Goal: Task Accomplishment & Management: Use online tool/utility

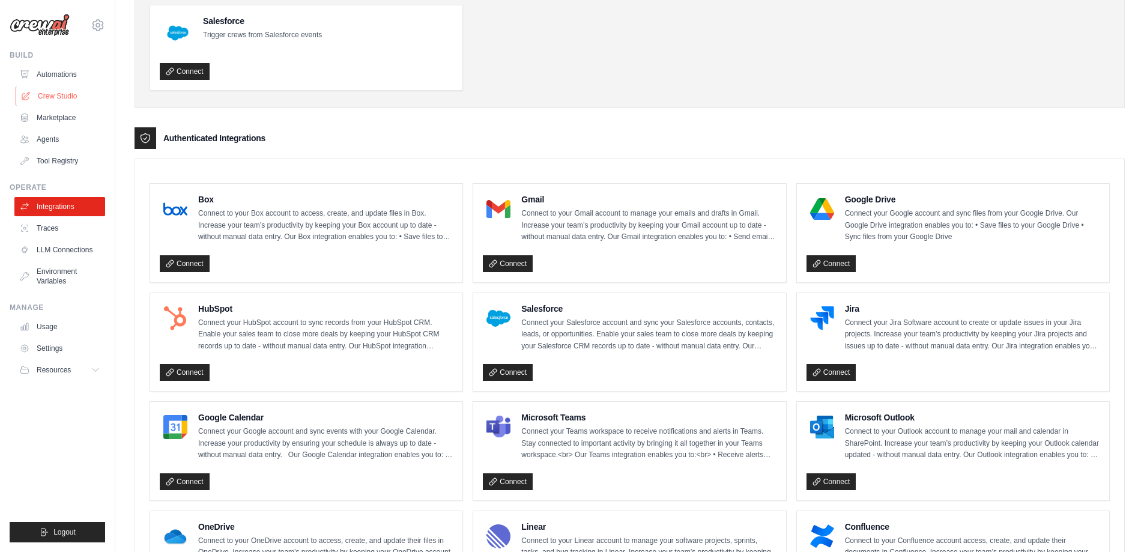
click at [68, 97] on link "Crew Studio" at bounding box center [61, 95] width 91 height 19
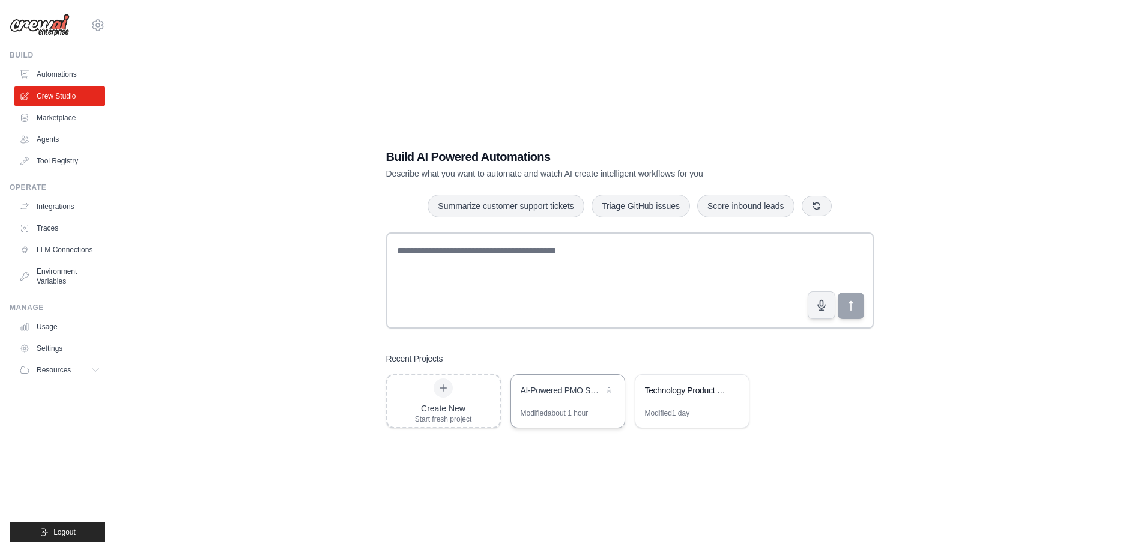
click at [584, 403] on div "AI-Powered PMO Services Automation" at bounding box center [568, 392] width 114 height 34
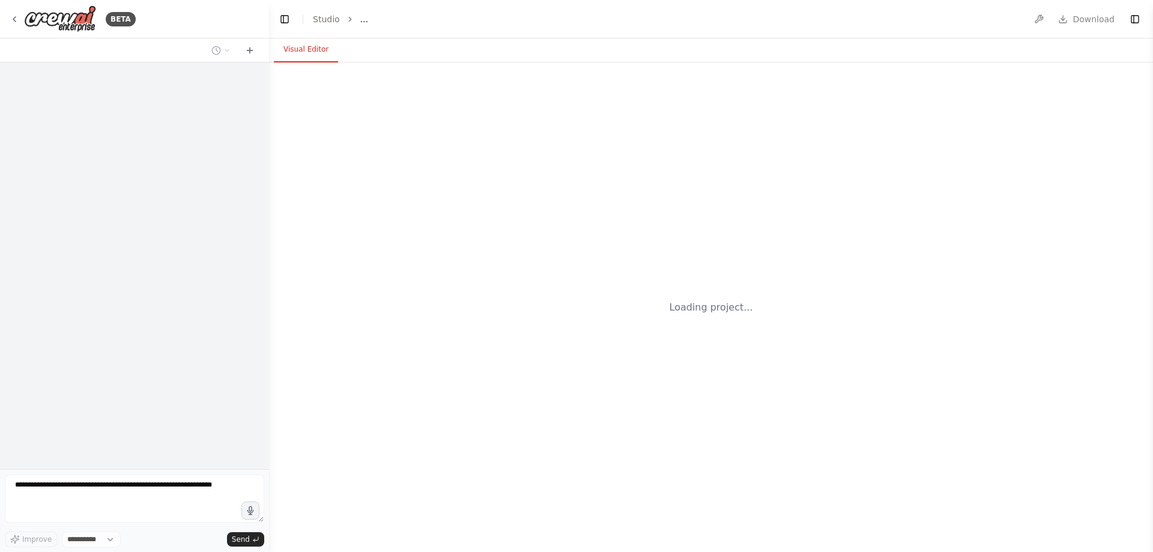
select select "****"
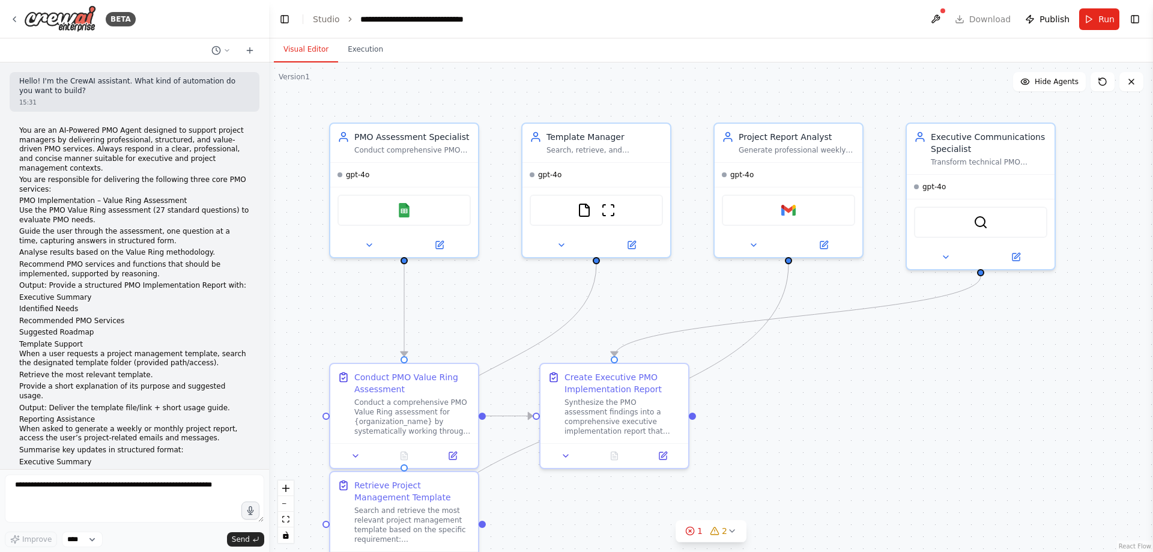
scroll to position [1883, 0]
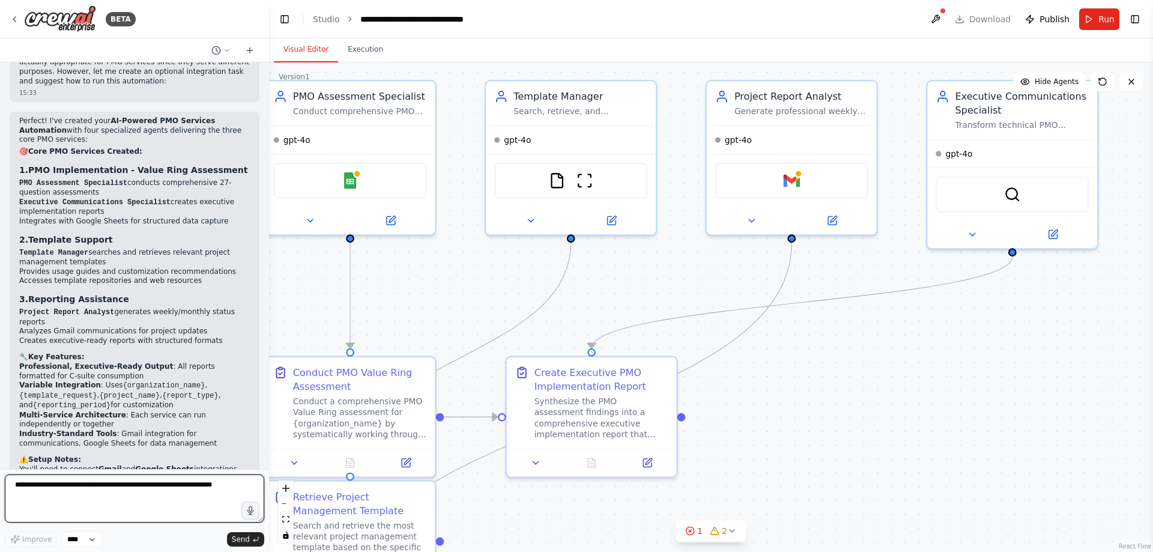
click at [107, 496] on textarea at bounding box center [134, 499] width 259 height 48
type textarea "*"
click at [52, 482] on textarea "**********" at bounding box center [134, 499] width 259 height 48
drag, startPoint x: 65, startPoint y: 489, endPoint x: 49, endPoint y: 487, distance: 15.7
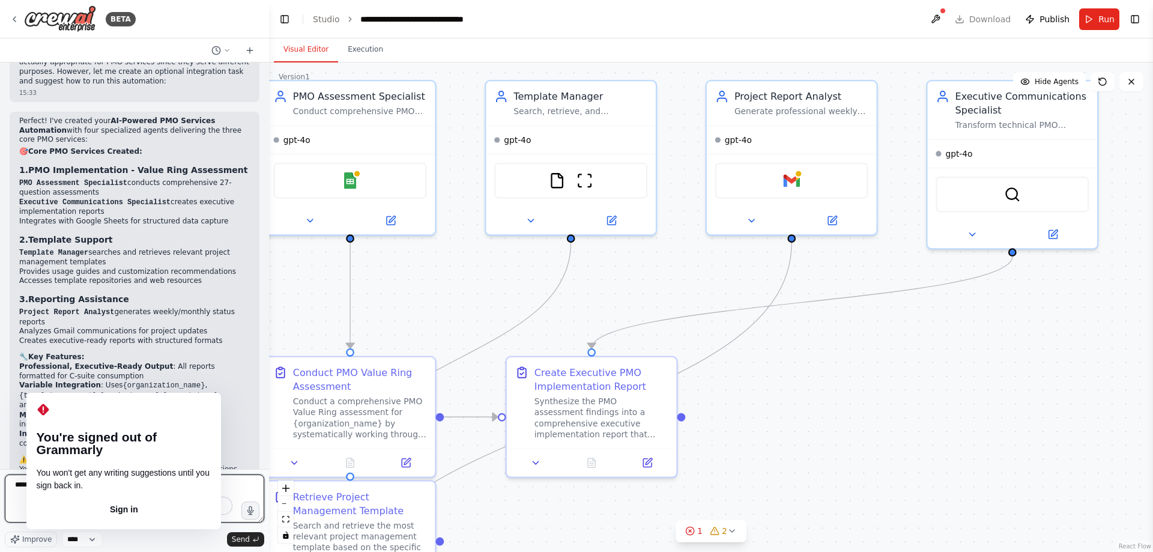
click at [46, 487] on textarea "**********" at bounding box center [134, 499] width 259 height 48
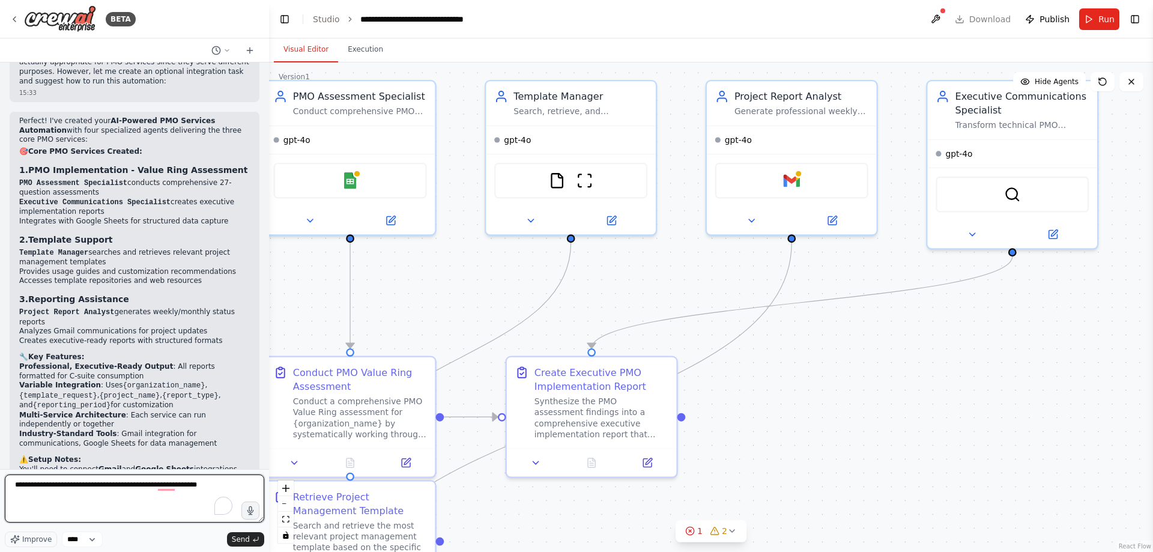
drag, startPoint x: 165, startPoint y: 491, endPoint x: 168, endPoint y: 497, distance: 6.5
click at [168, 497] on textarea "**********" at bounding box center [134, 499] width 259 height 48
click at [163, 488] on textarea "**********" at bounding box center [134, 499] width 259 height 48
click at [196, 502] on textarea "**********" at bounding box center [134, 499] width 259 height 48
type textarea "**********"
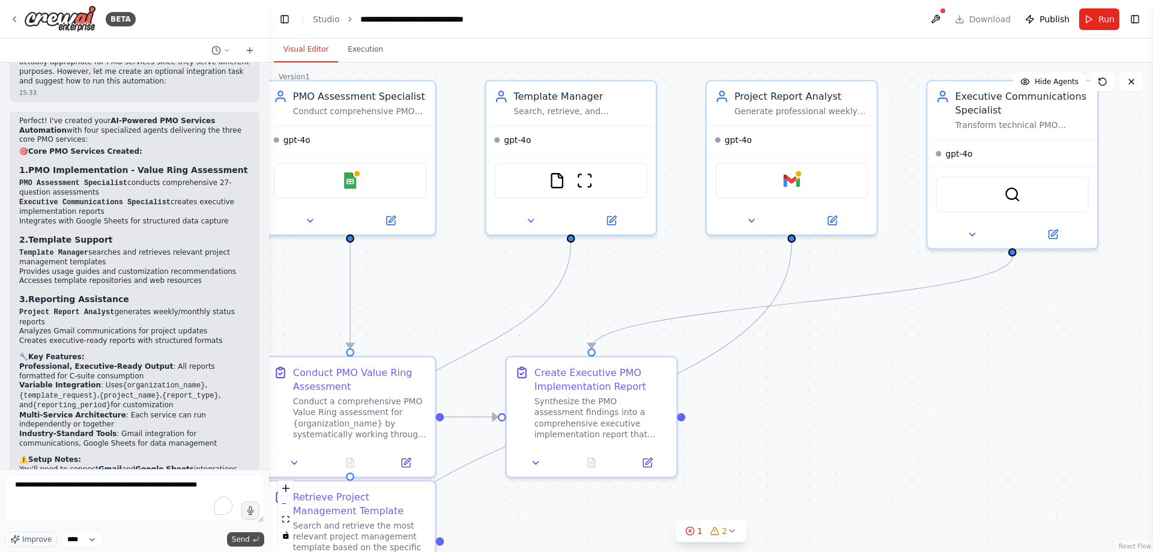
click at [238, 540] on span "Send" at bounding box center [241, 540] width 18 height 10
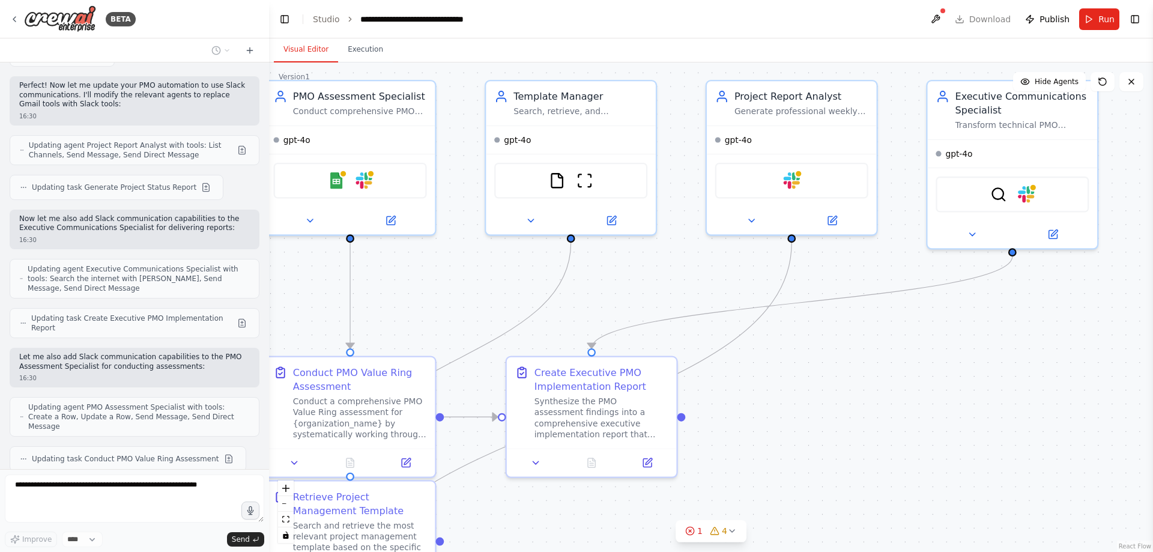
scroll to position [2560, 0]
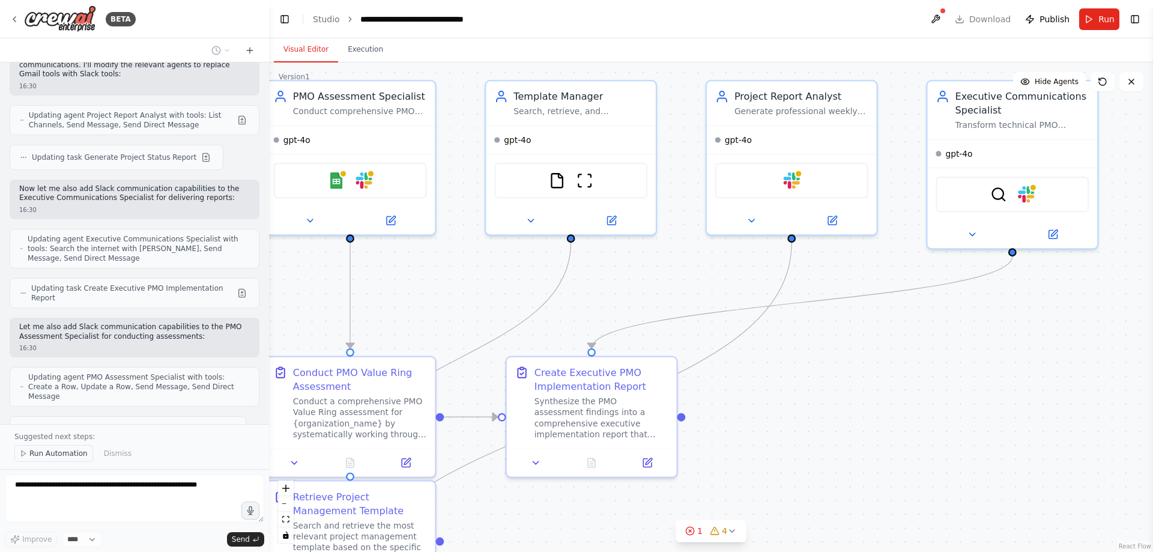
click at [46, 455] on span "Run Automation" at bounding box center [58, 454] width 58 height 10
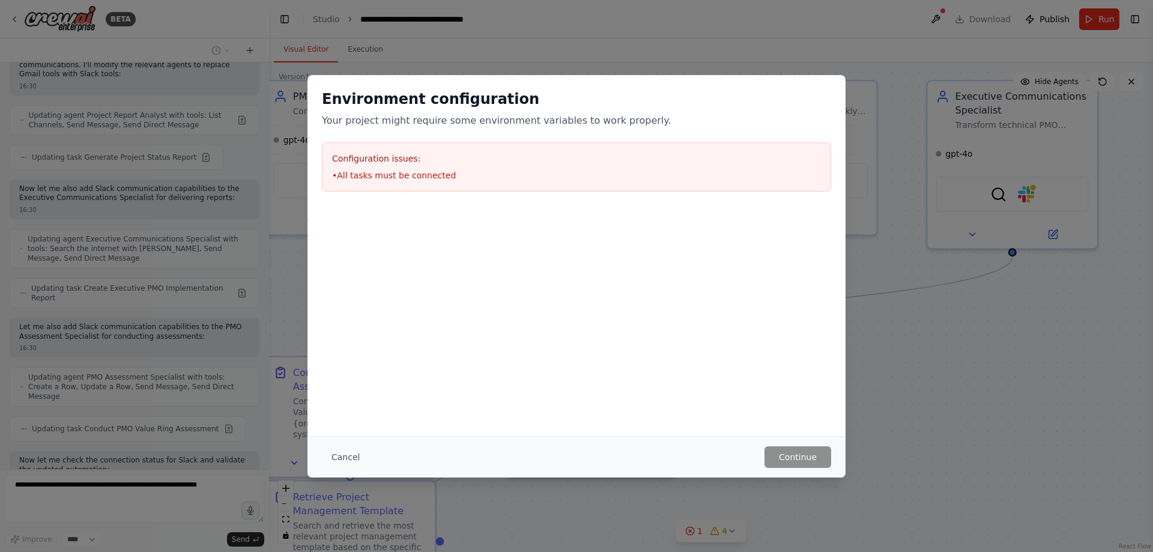
click at [381, 177] on li "• All tasks must be connected" at bounding box center [576, 175] width 489 height 12
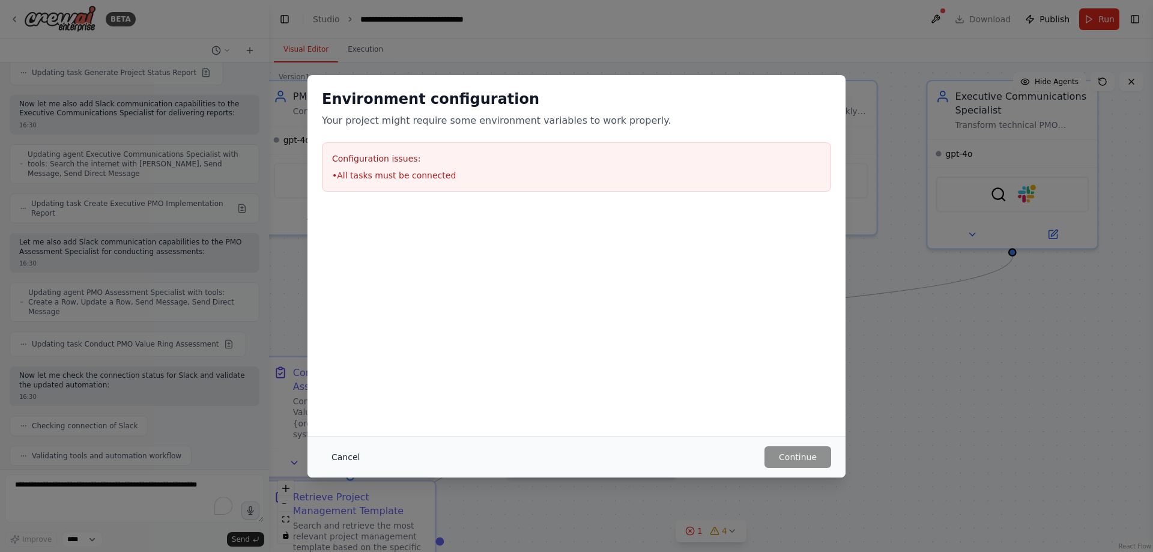
click at [342, 460] on button "Cancel" at bounding box center [345, 457] width 47 height 22
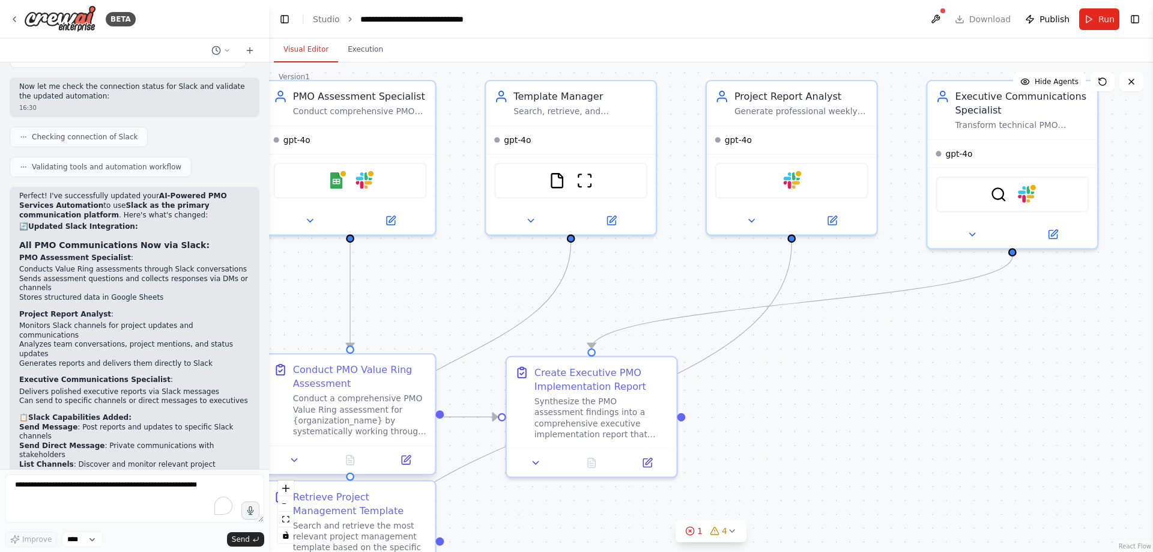
scroll to position [2943, 0]
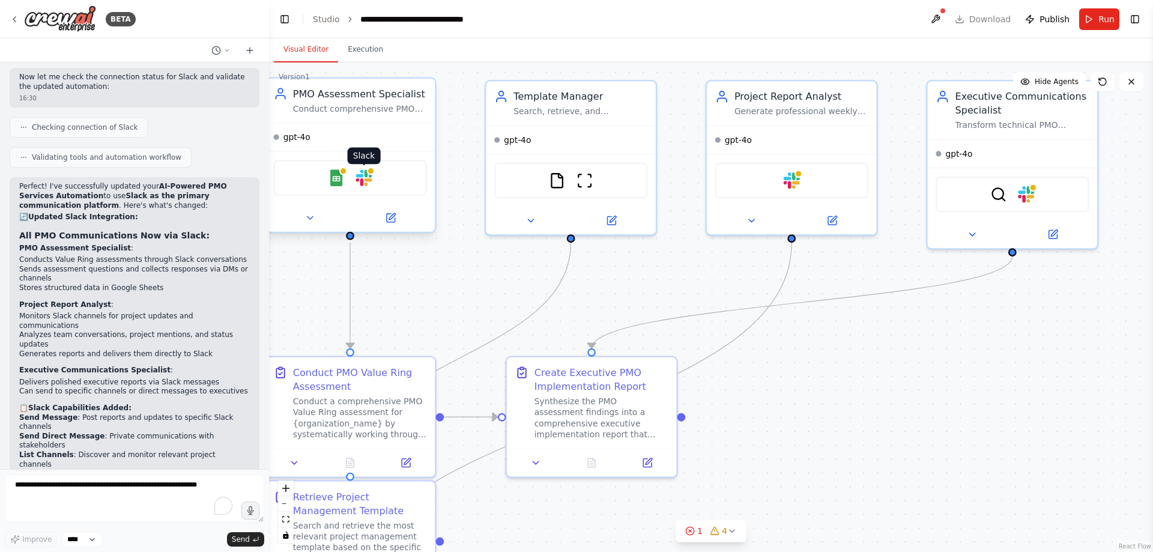
click at [367, 185] on img at bounding box center [364, 177] width 17 height 17
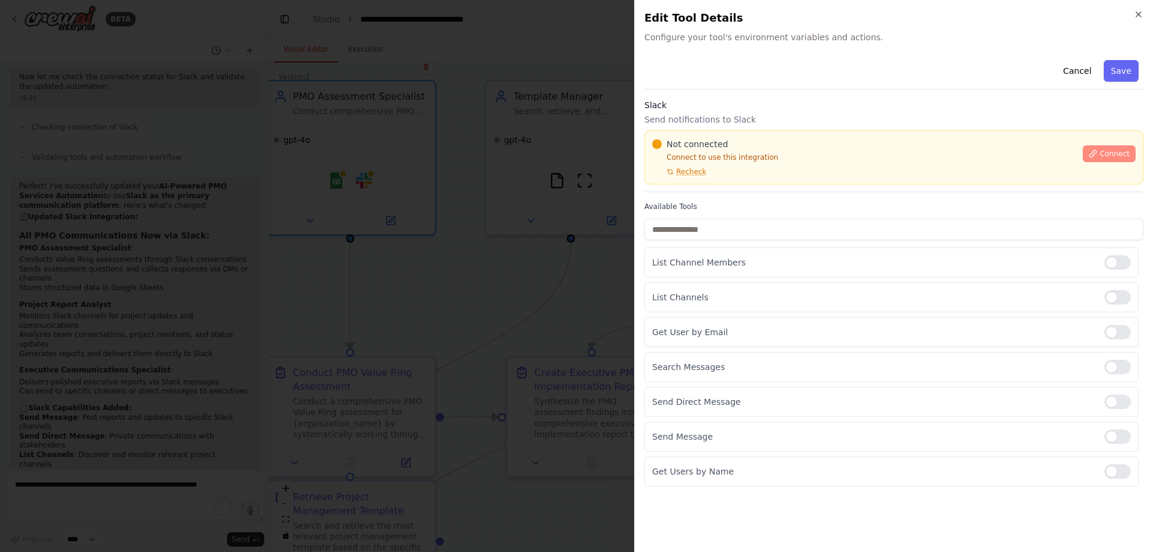
click at [1108, 152] on span "Connect" at bounding box center [1115, 154] width 30 height 10
click at [738, 175] on div "Not connected Connect to use this integration Recheck" at bounding box center [863, 157] width 423 height 38
click at [702, 175] on span "Recheck" at bounding box center [691, 172] width 30 height 10
click at [493, 232] on div at bounding box center [576, 276] width 1153 height 552
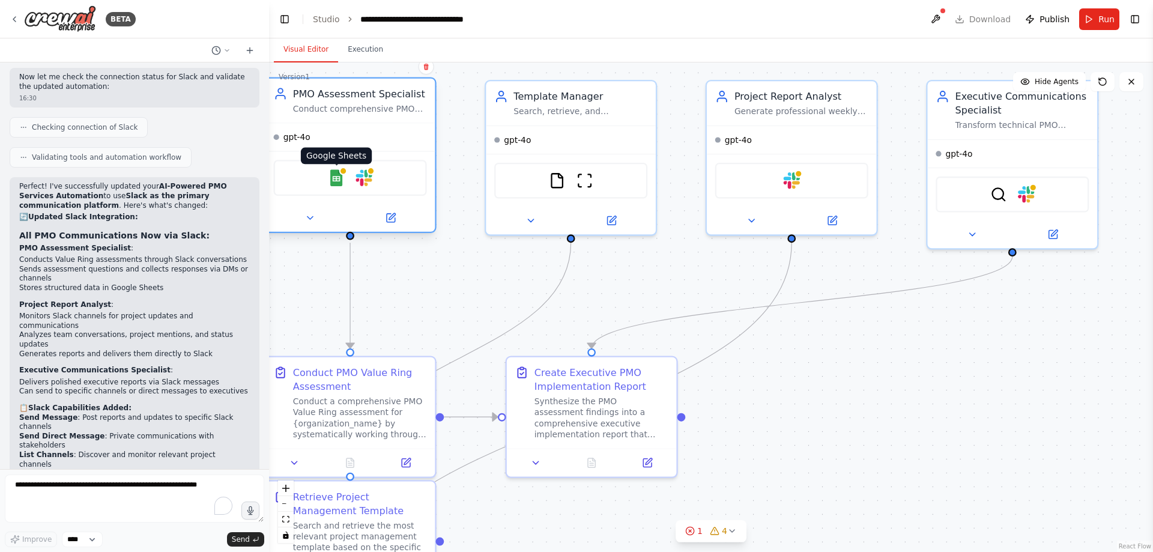
click at [336, 184] on img at bounding box center [336, 177] width 17 height 17
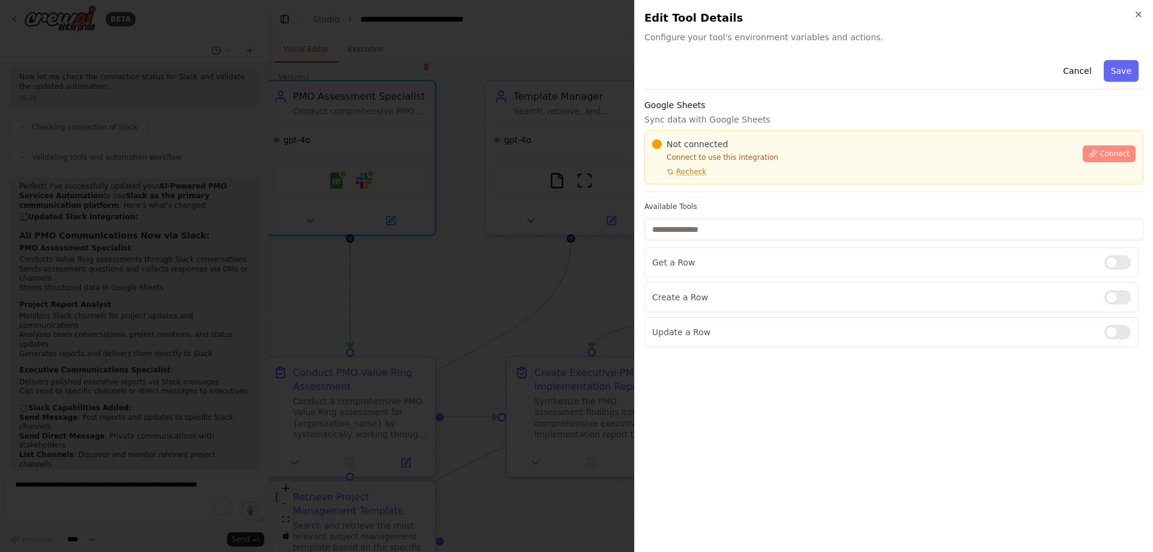
click at [1115, 151] on span "Connect" at bounding box center [1115, 154] width 30 height 10
click at [724, 177] on div "Not connected Connect to use this integration Recheck Connect" at bounding box center [894, 157] width 499 height 54
click at [694, 175] on span "Recheck" at bounding box center [691, 172] width 30 height 10
click at [691, 174] on span "Recheck" at bounding box center [691, 172] width 30 height 10
click at [718, 171] on div "Not connected Connect to use this integration Recheck" at bounding box center [863, 157] width 423 height 38
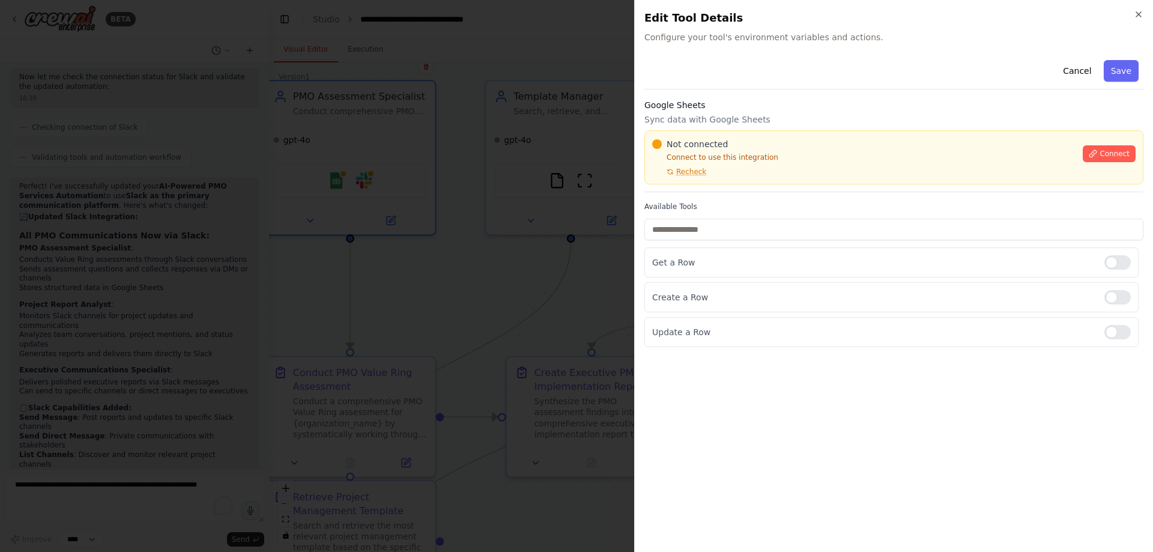
click at [719, 175] on div "Not connected Connect to use this integration Recheck" at bounding box center [863, 157] width 423 height 38
drag, startPoint x: 739, startPoint y: 176, endPoint x: 690, endPoint y: 173, distance: 49.3
click at [737, 176] on div "Not connected Connect to use this integration Recheck" at bounding box center [863, 157] width 423 height 38
click at [689, 172] on span "Recheck" at bounding box center [691, 172] width 30 height 10
click at [690, 177] on div "Not connected Connect to use this integration Recheck Connect" at bounding box center [894, 157] width 499 height 54
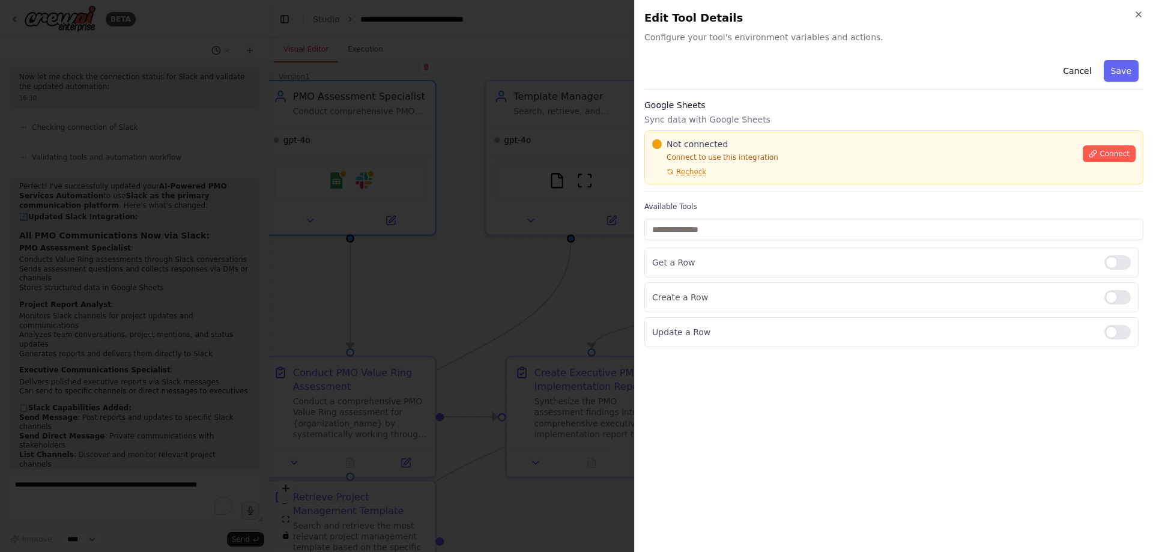
click at [787, 154] on p "Connect to use this integration" at bounding box center [863, 158] width 423 height 10
click at [691, 177] on div "Not connected Connect to use this integration Recheck Connect" at bounding box center [894, 157] width 499 height 54
click at [682, 178] on div "Not connected Connect to use this integration Recheck Connect" at bounding box center [894, 157] width 499 height 54
click at [672, 179] on div "Not connected Connect to use this integration Recheck Connect" at bounding box center [894, 157] width 499 height 54
click at [664, 171] on button "Recheck" at bounding box center [679, 172] width 54 height 10
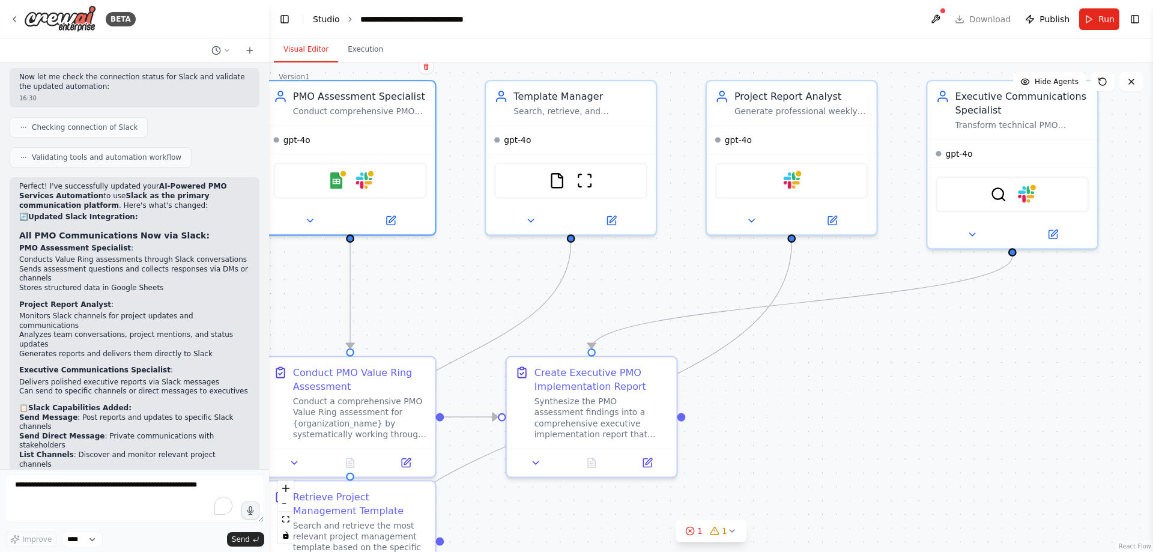
click at [328, 18] on link "Studio" at bounding box center [326, 19] width 27 height 10
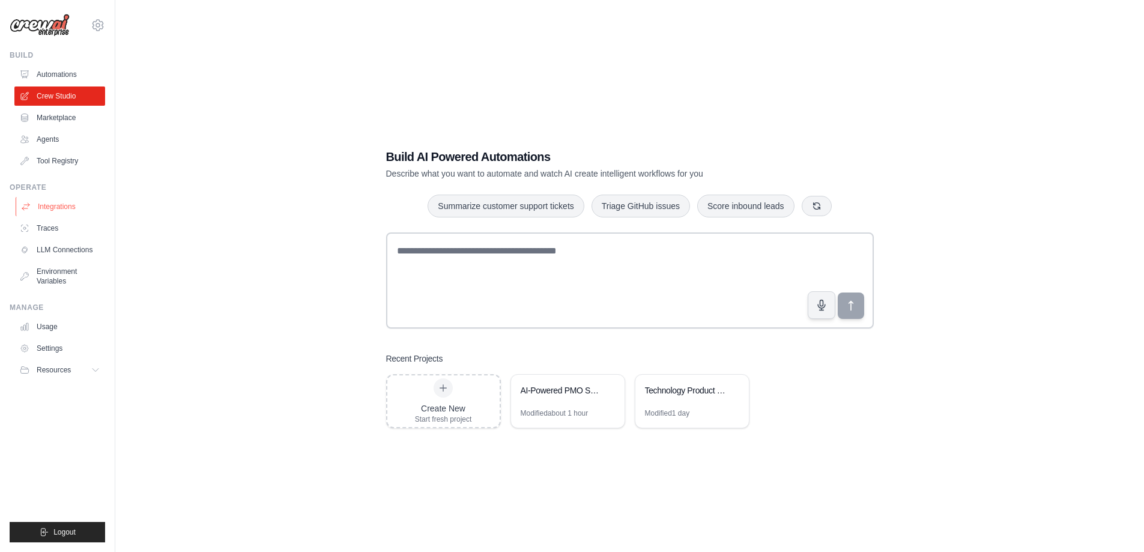
click at [70, 207] on link "Integrations" at bounding box center [61, 206] width 91 height 19
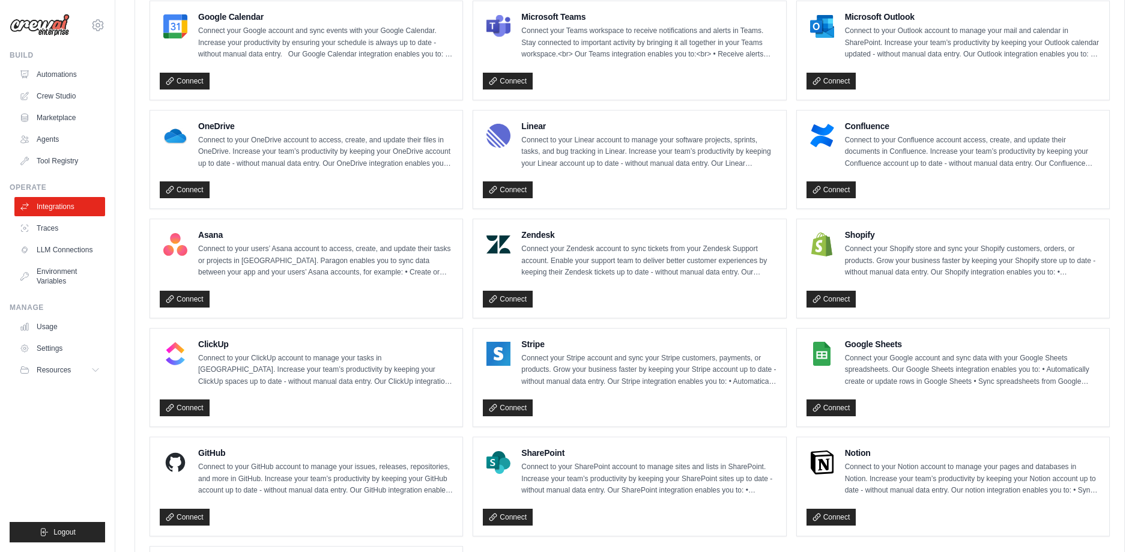
scroll to position [601, 0]
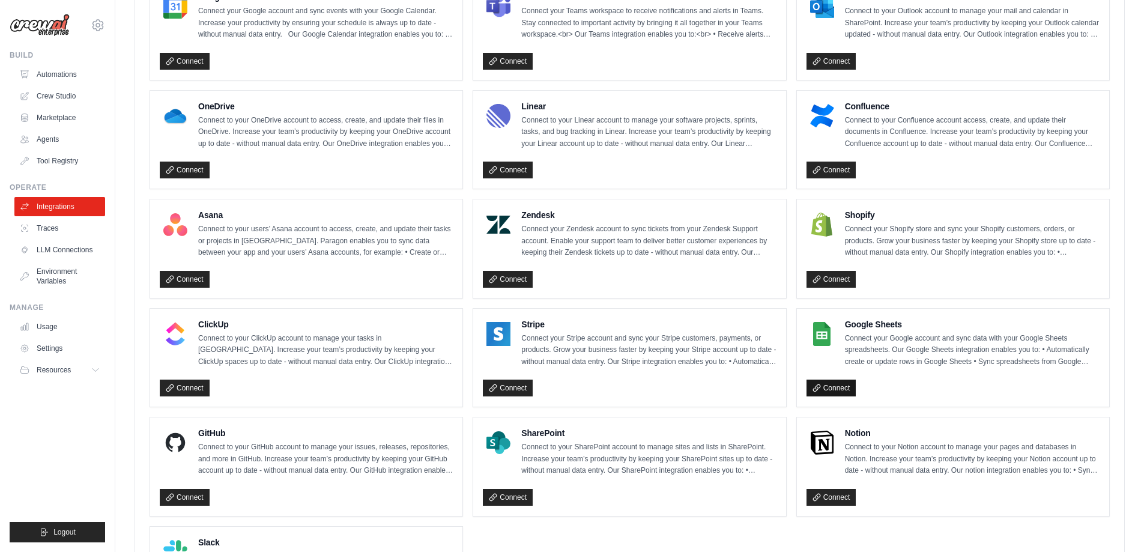
click at [825, 386] on link "Connect" at bounding box center [832, 388] width 50 height 17
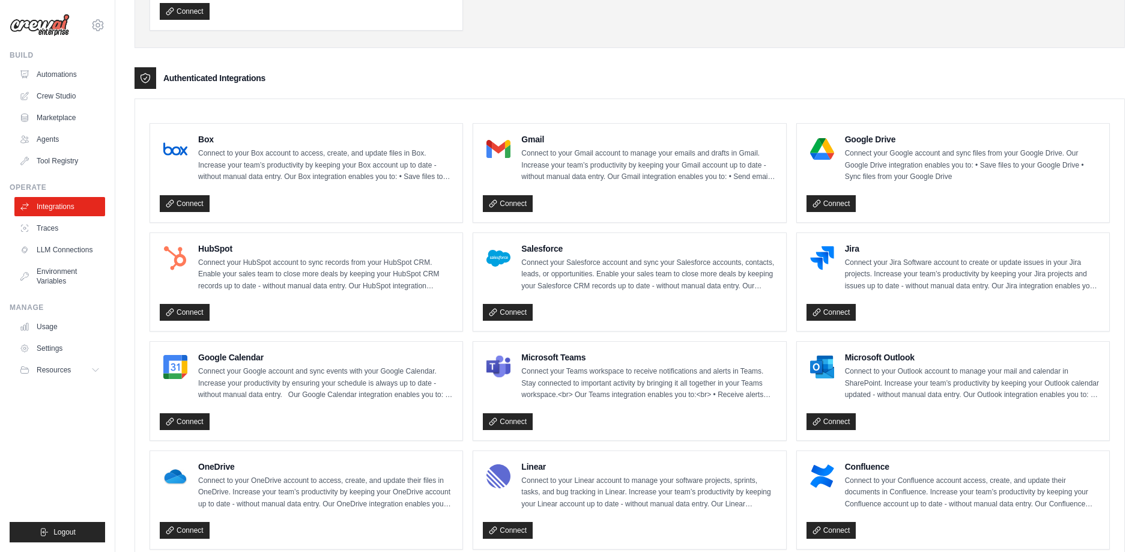
scroll to position [300, 0]
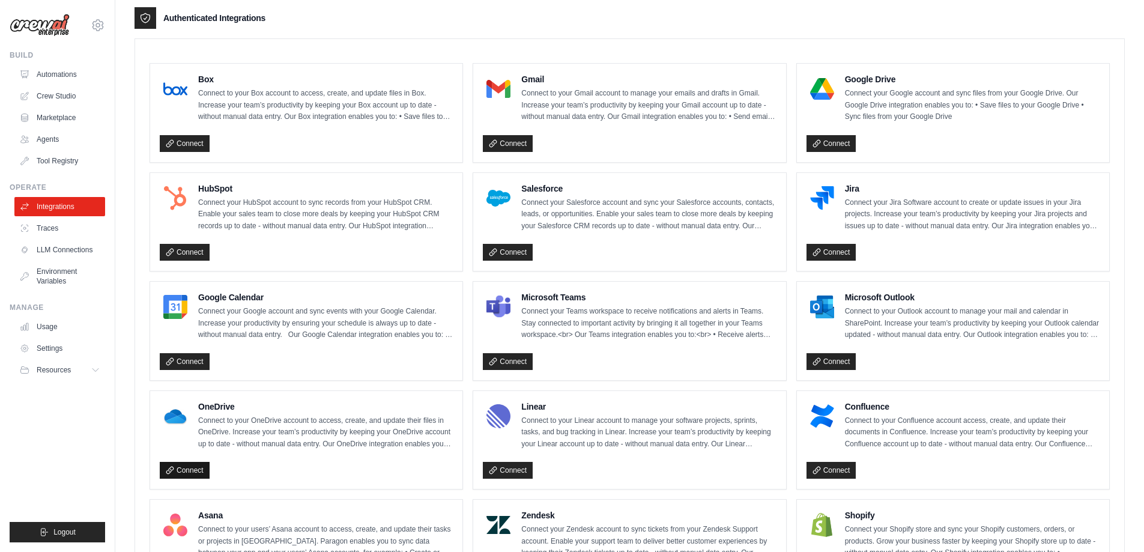
click at [202, 468] on link "Connect" at bounding box center [185, 470] width 50 height 17
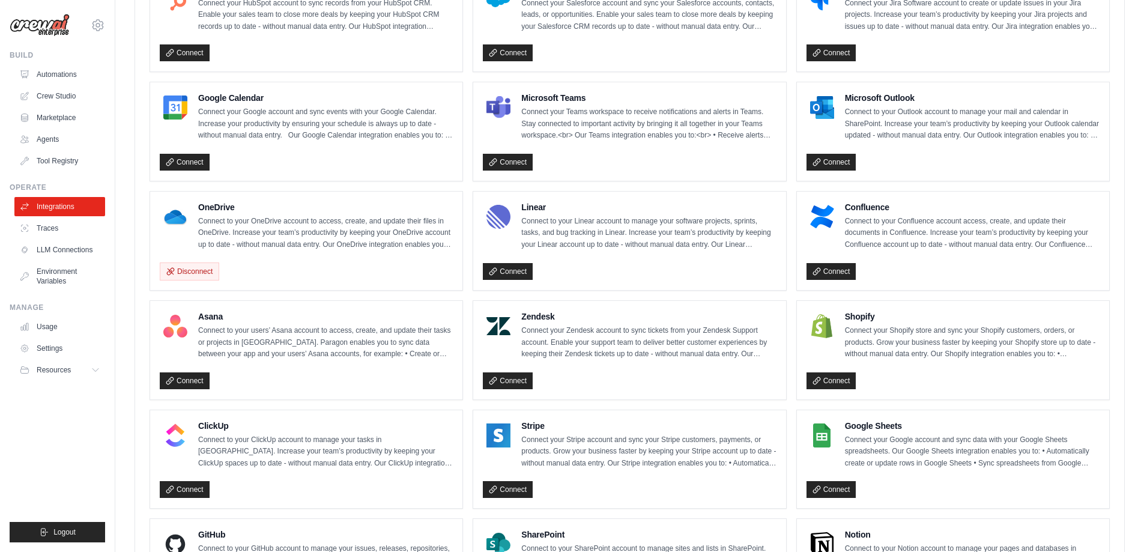
scroll to position [721, 0]
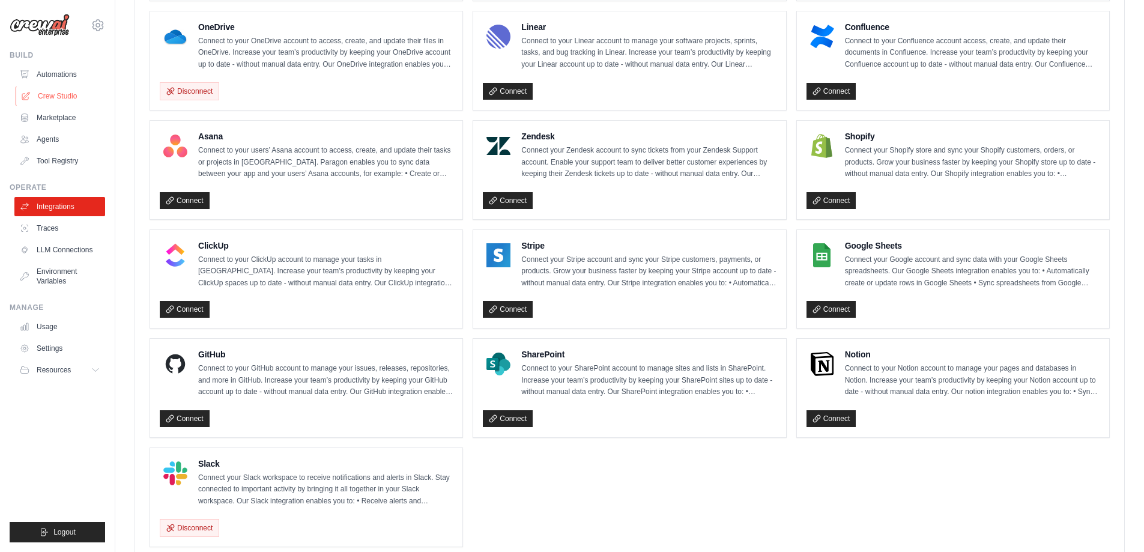
click at [58, 100] on link "Crew Studio" at bounding box center [61, 95] width 91 height 19
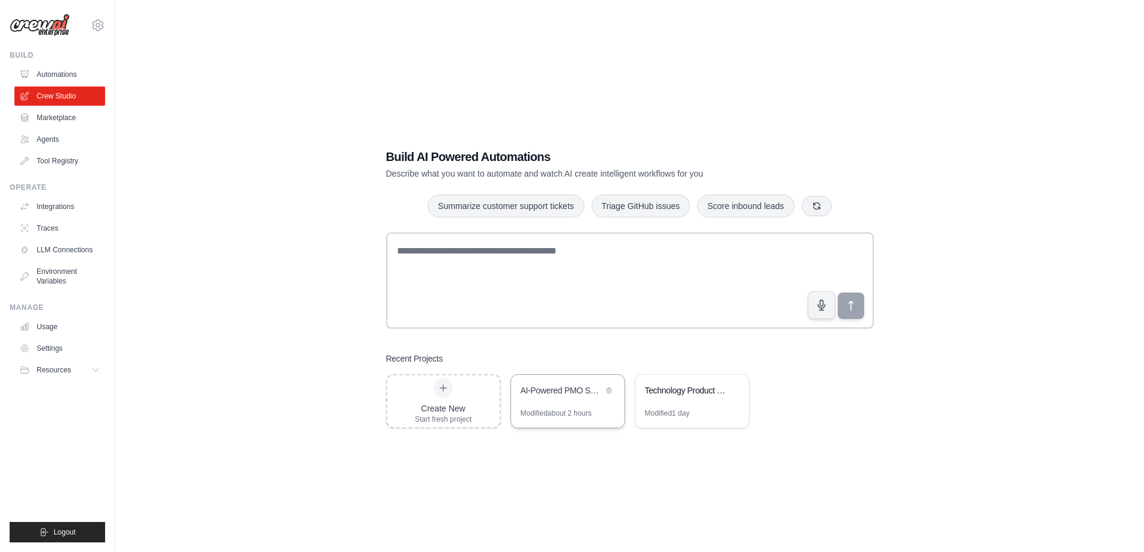
click at [581, 395] on div "AI-Powered PMO Services Automation" at bounding box center [562, 390] width 82 height 12
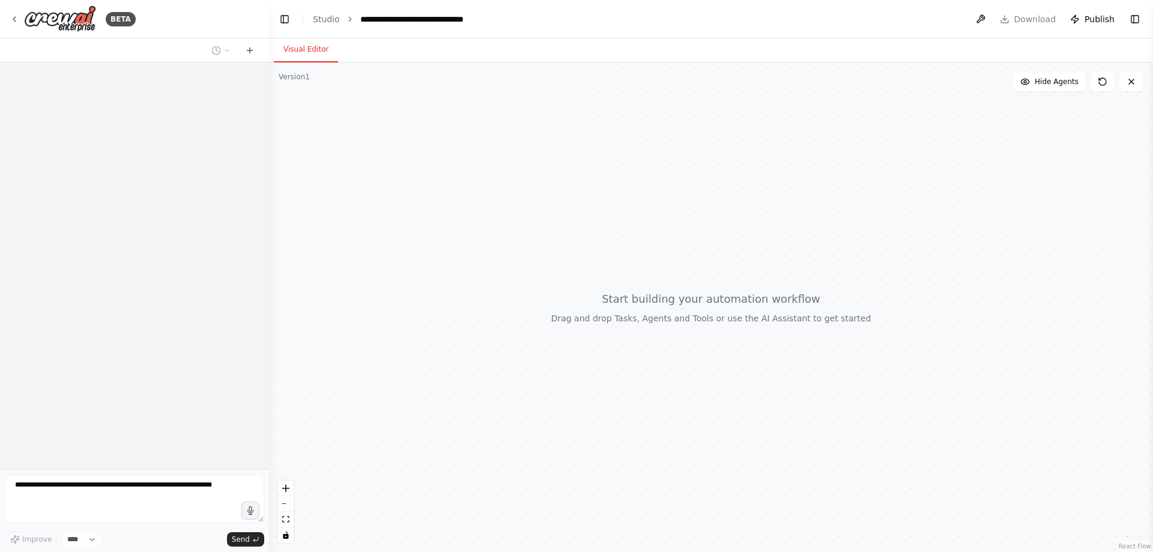
select select "****"
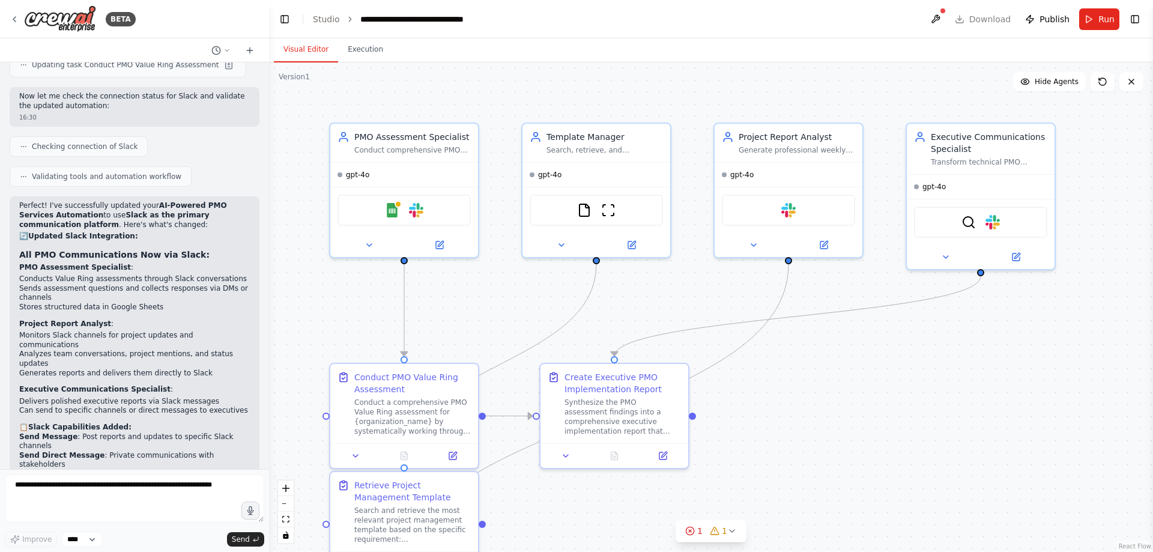
scroll to position [2943, 0]
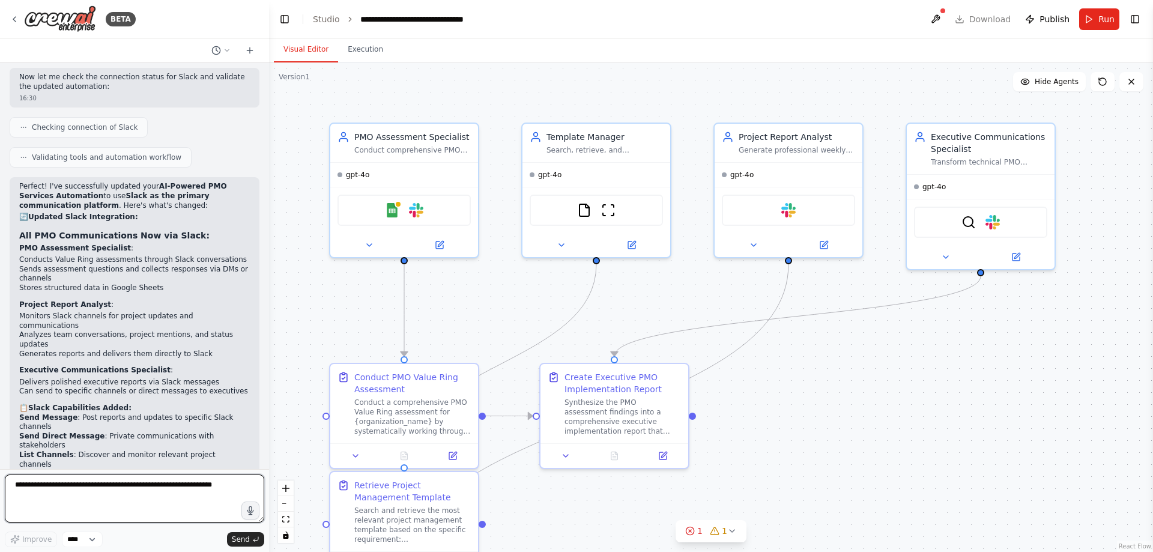
click at [137, 487] on textarea at bounding box center [134, 499] width 259 height 48
type textarea "*"
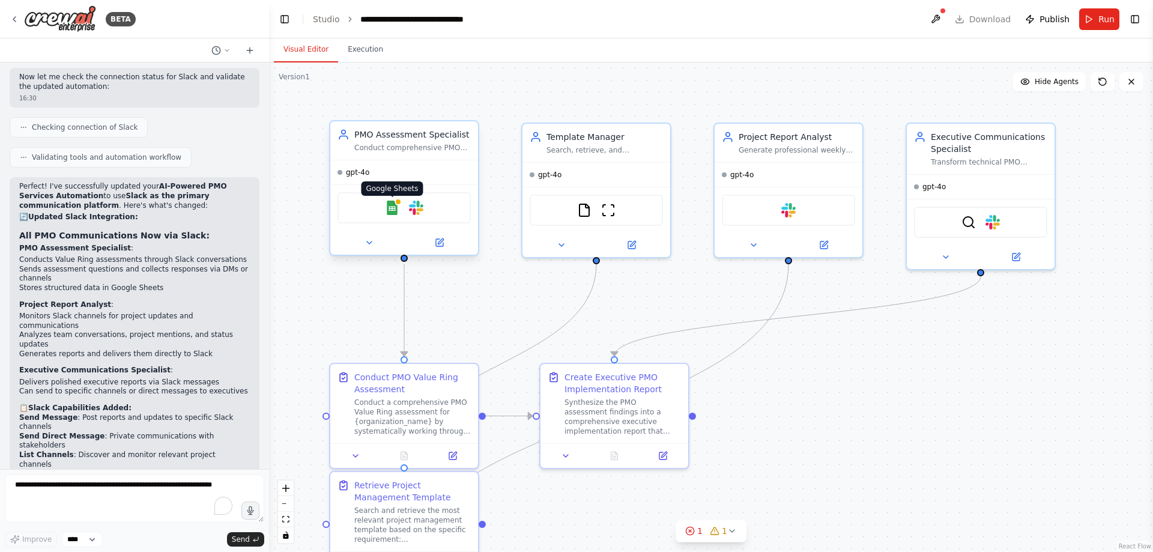
click at [392, 213] on img at bounding box center [392, 208] width 14 height 14
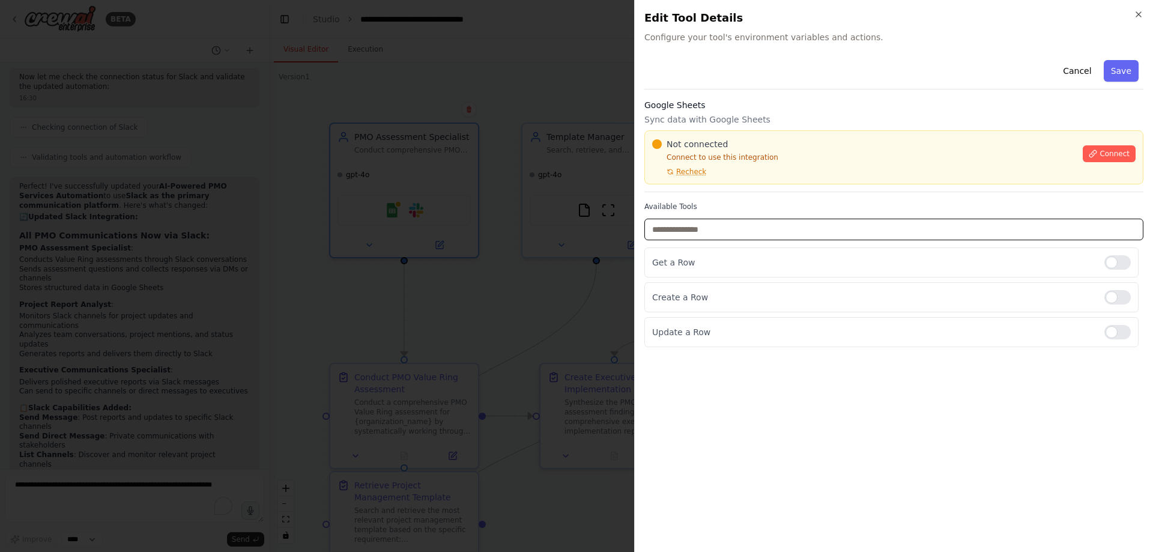
click at [884, 234] on input "text" at bounding box center [894, 230] width 499 height 22
click at [872, 223] on input "text" at bounding box center [894, 230] width 499 height 22
click at [1080, 74] on button "Cancel" at bounding box center [1077, 71] width 43 height 22
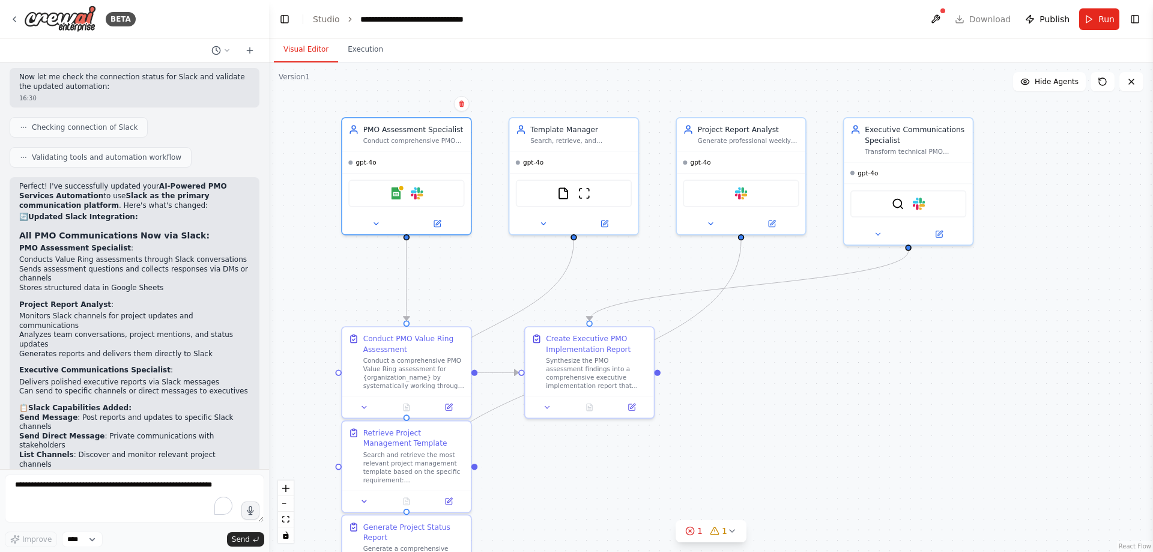
drag, startPoint x: 756, startPoint y: 385, endPoint x: 754, endPoint y: 360, distance: 24.7
click at [754, 360] on div ".deletable-edge-delete-btn { width: 20px; height: 20px; border: 0px solid #ffff…" at bounding box center [711, 307] width 884 height 490
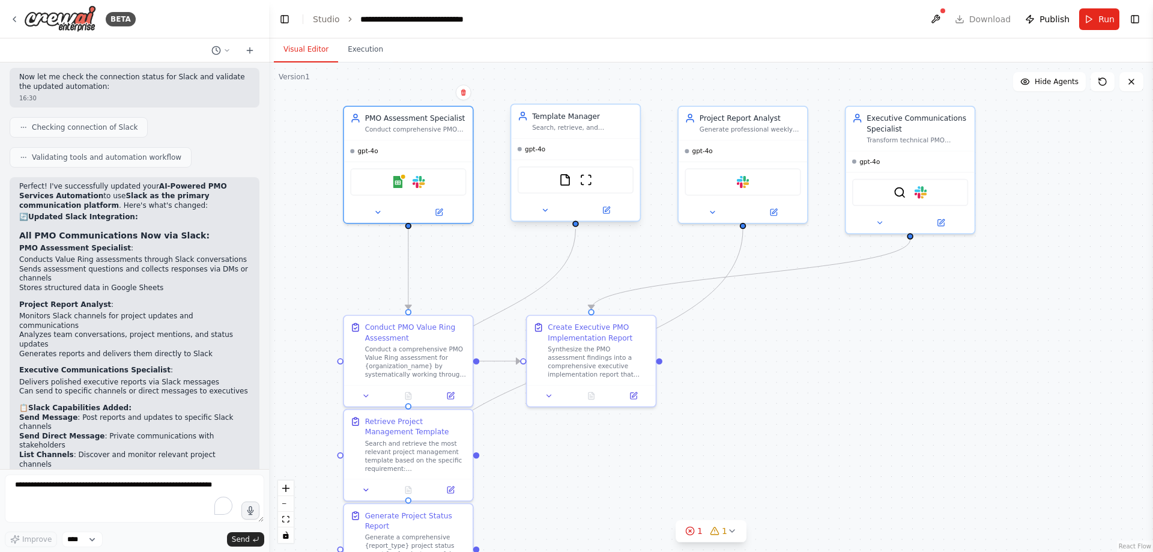
click at [592, 187] on div "FileReadTool ScrapeWebsiteTool" at bounding box center [576, 179] width 116 height 27
click at [574, 178] on div "FileReadTool ScrapeWebsiteTool" at bounding box center [576, 179] width 116 height 27
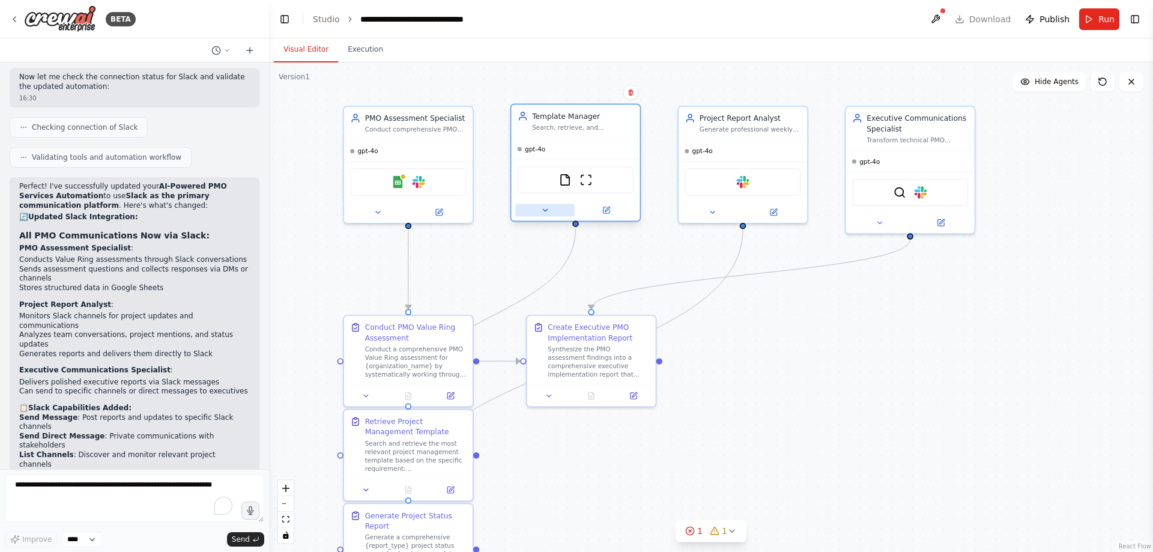
click at [548, 214] on button at bounding box center [544, 210] width 59 height 13
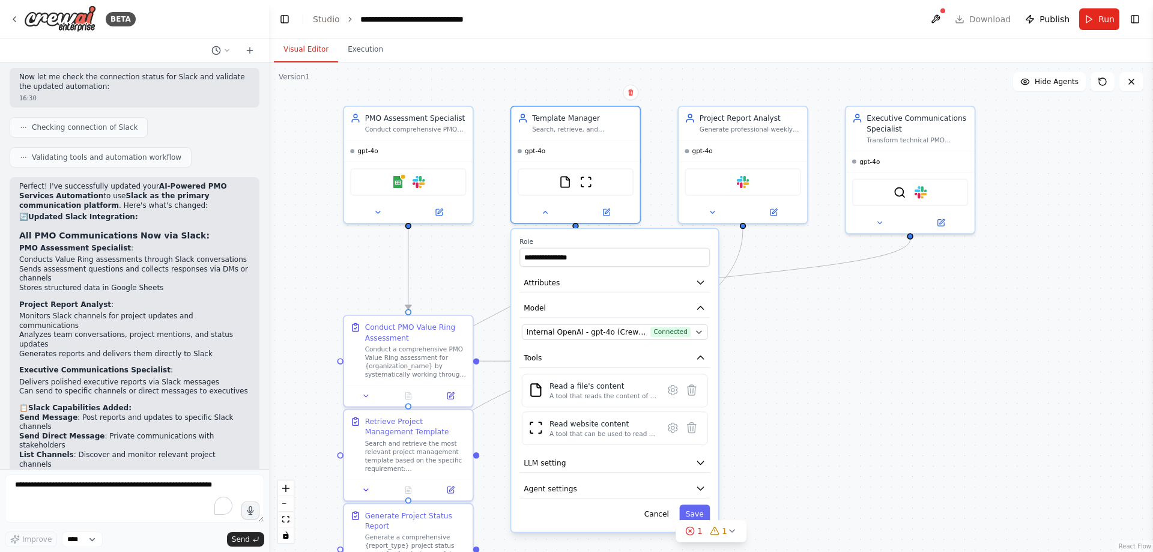
click at [826, 392] on div ".deletable-edge-delete-btn { width: 20px; height: 20px; border: 0px solid #ffff…" at bounding box center [711, 307] width 884 height 490
click at [821, 388] on div ".deletable-edge-delete-btn { width: 20px; height: 20px; border: 0px solid #ffff…" at bounding box center [711, 307] width 884 height 490
click at [667, 514] on button "Cancel" at bounding box center [656, 514] width 37 height 19
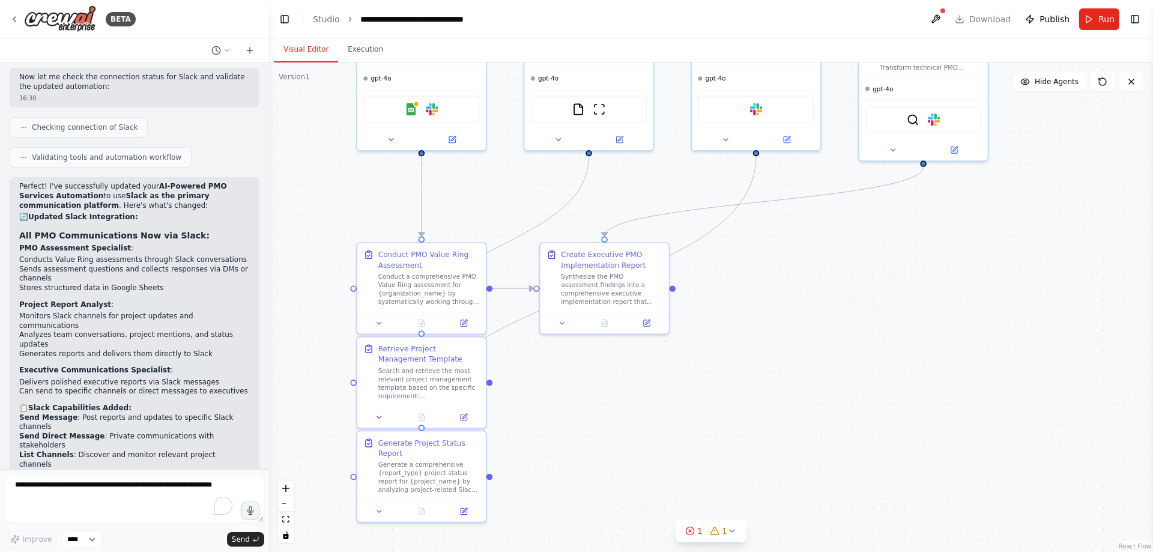
drag, startPoint x: 813, startPoint y: 422, endPoint x: 827, endPoint y: 349, distance: 73.9
click at [827, 349] on div ".deletable-edge-delete-btn { width: 20px; height: 20px; border: 0px solid #ffff…" at bounding box center [711, 307] width 884 height 490
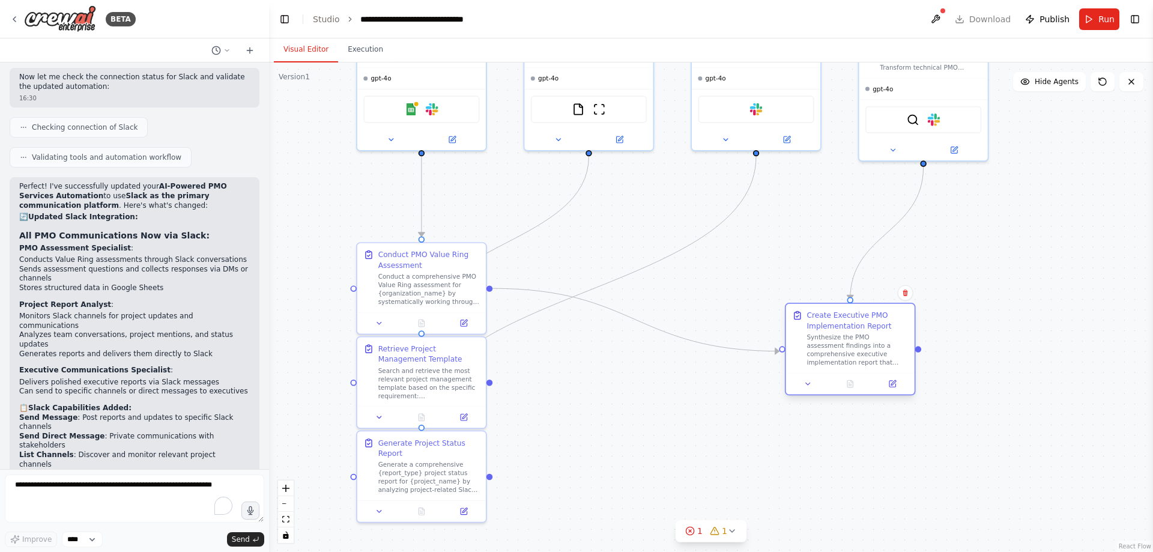
drag, startPoint x: 622, startPoint y: 292, endPoint x: 868, endPoint y: 363, distance: 256.3
click at [868, 363] on div "Synthesize the PMO assessment findings into a comprehensive executive implement…" at bounding box center [858, 350] width 102 height 34
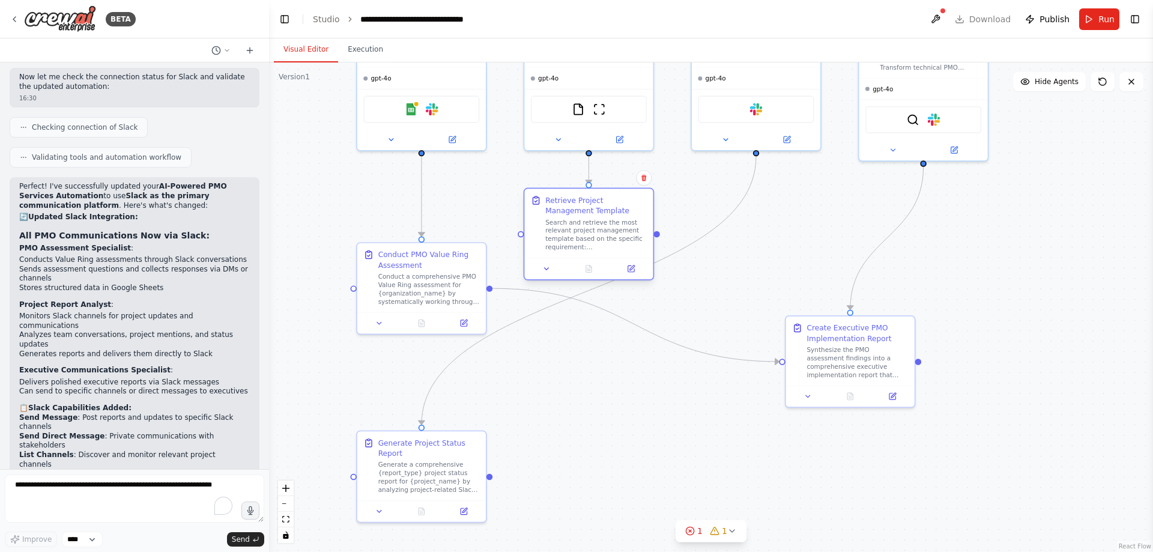
drag, startPoint x: 488, startPoint y: 368, endPoint x: 639, endPoint y: 212, distance: 216.6
click at [639, 212] on div "Retrieve Project Management Template" at bounding box center [596, 205] width 102 height 21
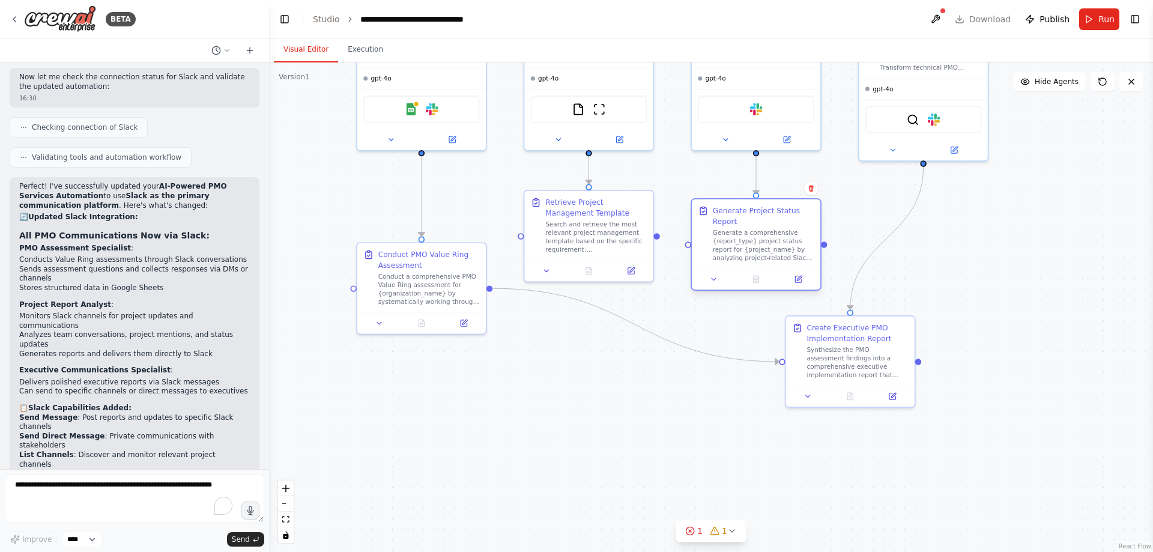
drag, startPoint x: 547, startPoint y: 470, endPoint x: 796, endPoint y: 234, distance: 343.7
click at [796, 234] on div "Generate a comprehensive {report_type} project status report for {project_name}…" at bounding box center [764, 245] width 102 height 34
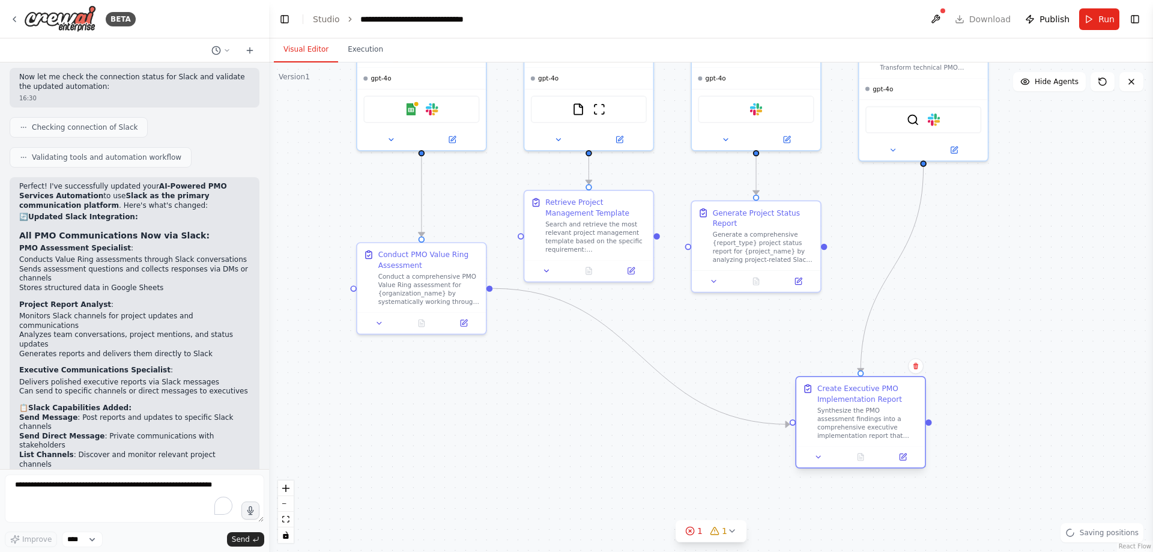
drag, startPoint x: 829, startPoint y: 359, endPoint x: 835, endPoint y: 423, distance: 64.0
click at [835, 423] on div "Synthesize the PMO assessment findings into a comprehensive executive implement…" at bounding box center [869, 423] width 102 height 34
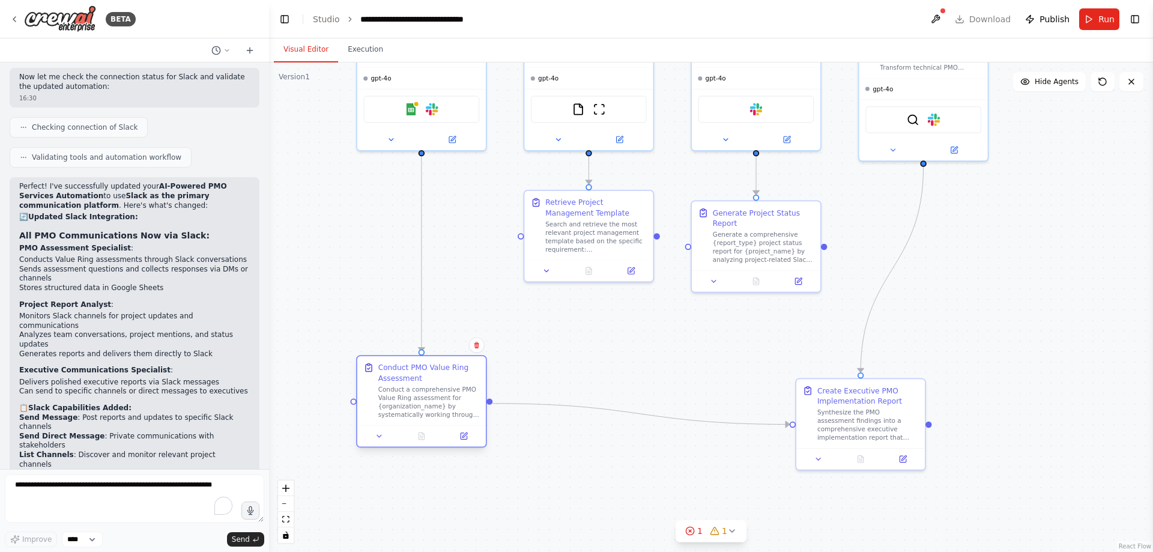
drag, startPoint x: 425, startPoint y: 321, endPoint x: 425, endPoint y: 420, distance: 98.5
click at [425, 420] on div "Conduct PMO Value Ring Assessment Conduct a comprehensive PMO Value Ring assess…" at bounding box center [421, 390] width 129 height 69
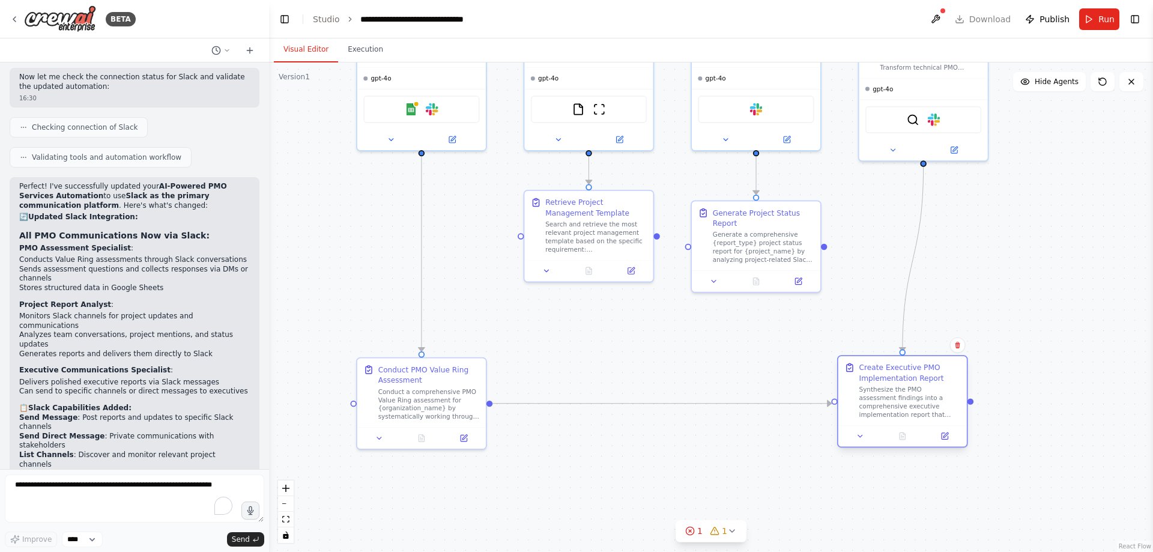
drag, startPoint x: 848, startPoint y: 402, endPoint x: 882, endPoint y: 406, distance: 34.5
click at [882, 406] on div "Synthesize the PMO assessment findings into a comprehensive executive implement…" at bounding box center [911, 403] width 102 height 34
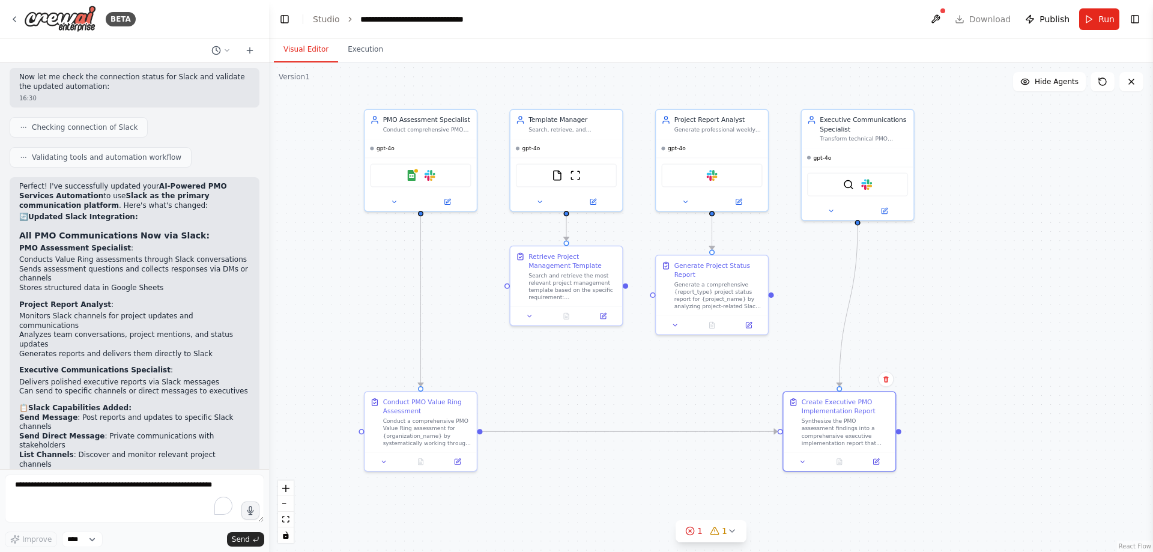
drag, startPoint x: 750, startPoint y: 348, endPoint x: 692, endPoint y: 383, distance: 67.1
click at [692, 383] on div ".deletable-edge-delete-btn { width: 20px; height: 20px; border: 0px solid #ffff…" at bounding box center [711, 307] width 884 height 490
click at [565, 284] on div "Search and retrieve the most relevant project management template based on the …" at bounding box center [573, 284] width 88 height 29
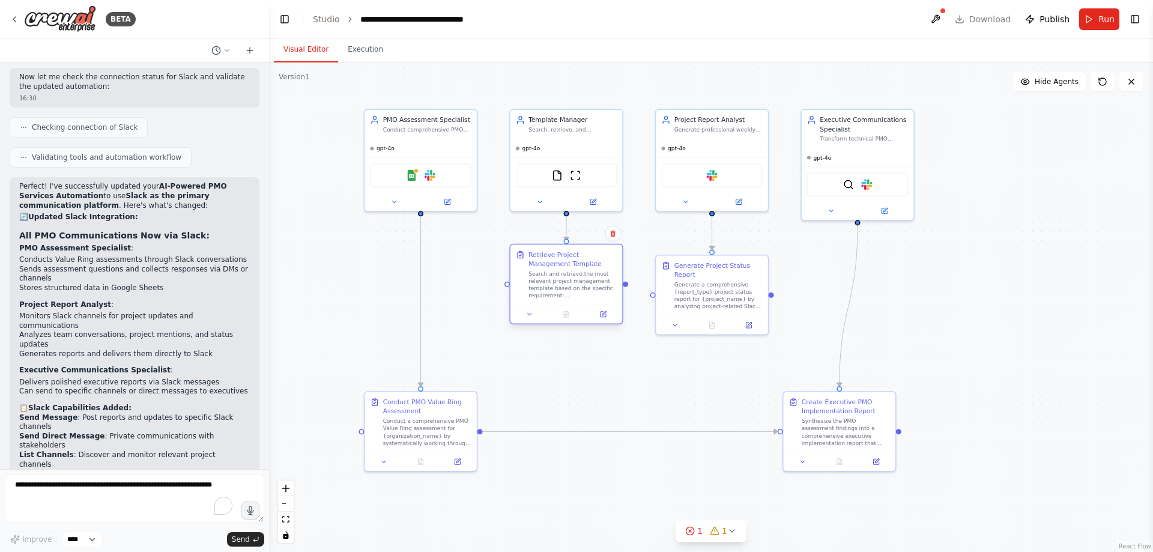
click at [605, 320] on div at bounding box center [567, 314] width 112 height 19
click at [601, 318] on icon at bounding box center [602, 314] width 7 height 7
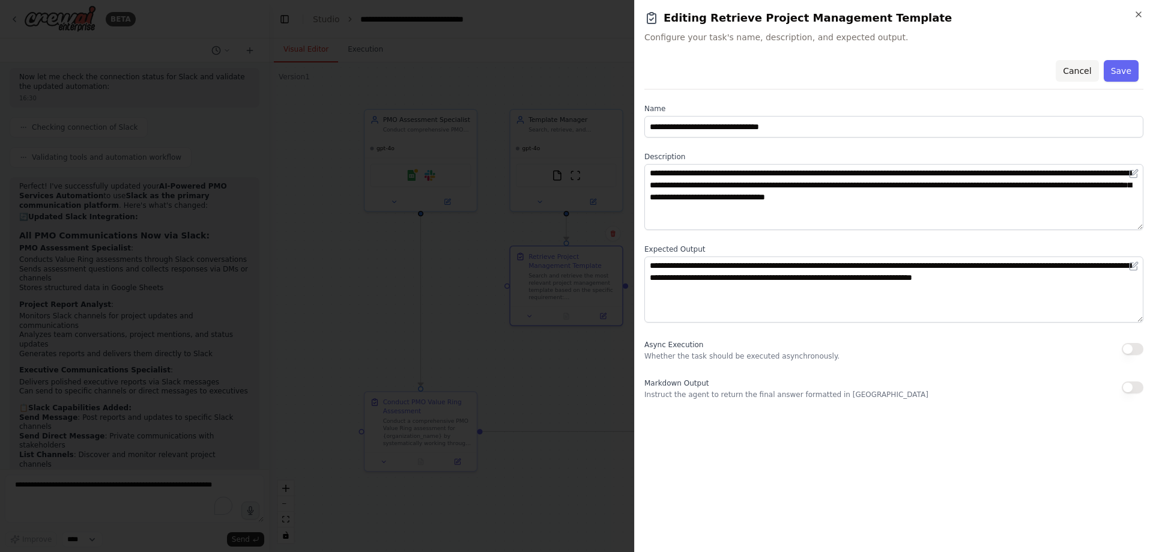
click at [1085, 77] on button "Cancel" at bounding box center [1077, 71] width 43 height 22
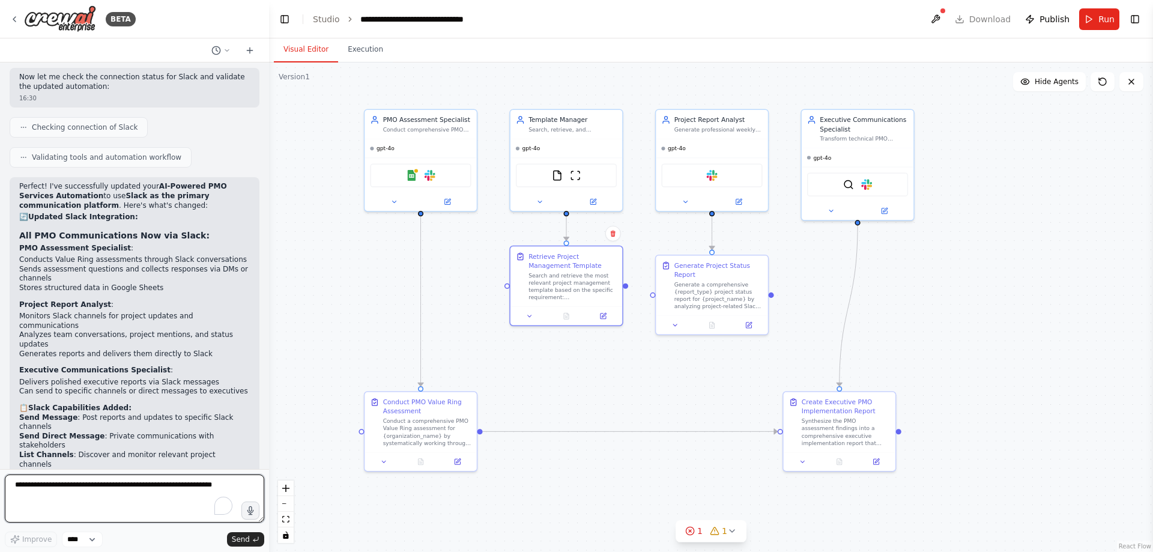
click at [146, 487] on textarea "To enrich screen reader interactions, please activate Accessibility in Grammarl…" at bounding box center [134, 499] width 259 height 48
click at [419, 184] on div "Google Sheets Slack" at bounding box center [420, 173] width 101 height 23
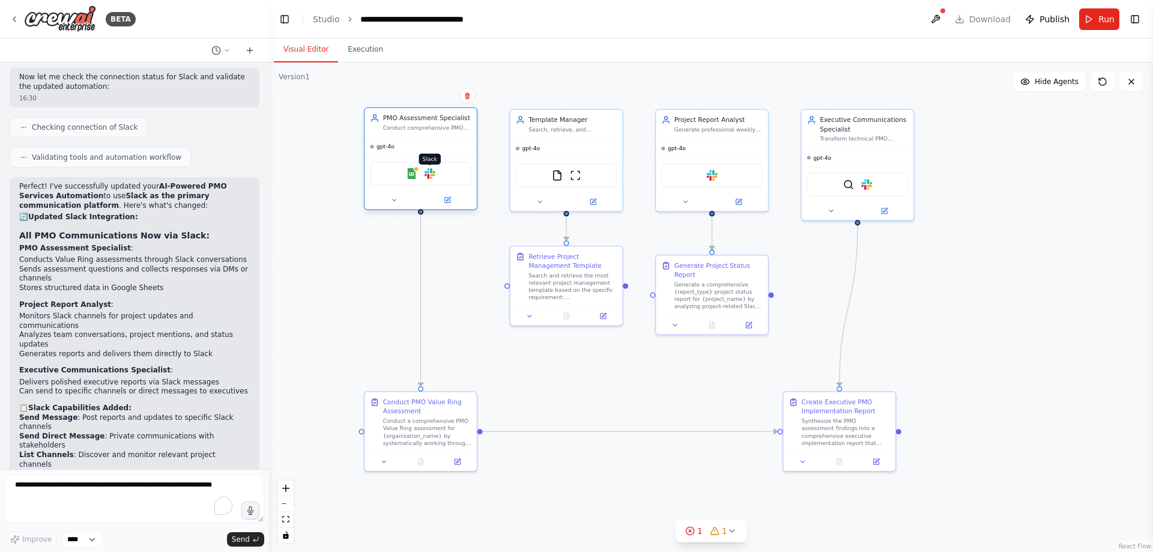
click at [425, 174] on img at bounding box center [430, 173] width 11 height 11
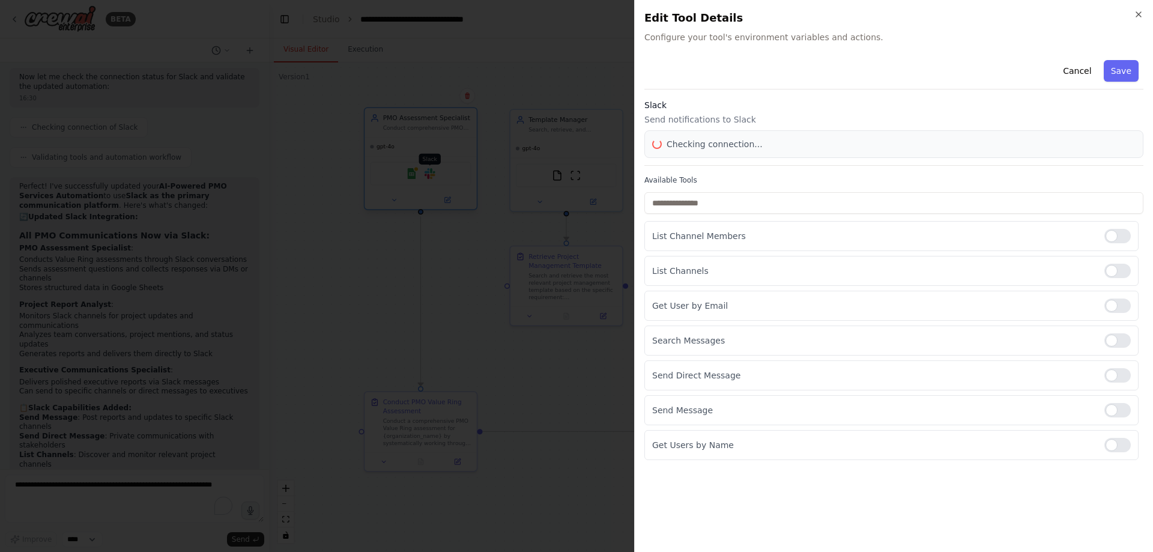
click at [425, 174] on div at bounding box center [576, 276] width 1153 height 552
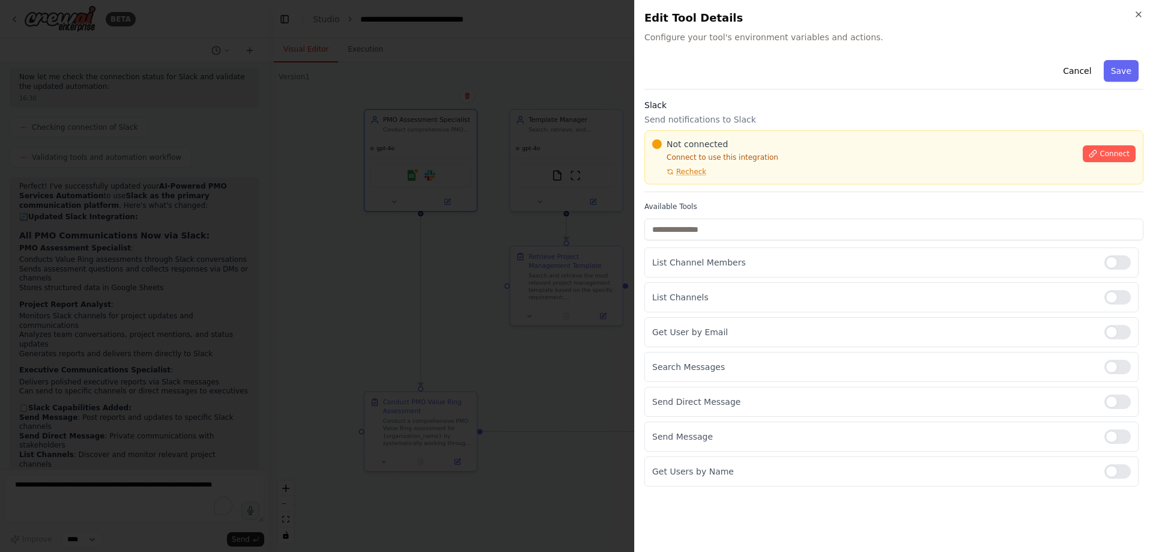
click at [1144, 12] on div "Close Edit Tool Details Configure your tool's environment variables and actions…" at bounding box center [893, 276] width 519 height 552
click at [1113, 154] on span "Connect" at bounding box center [1115, 154] width 30 height 10
click at [789, 154] on p "Connect to use this integration" at bounding box center [863, 158] width 423 height 10
click at [470, 99] on div at bounding box center [576, 276] width 1153 height 552
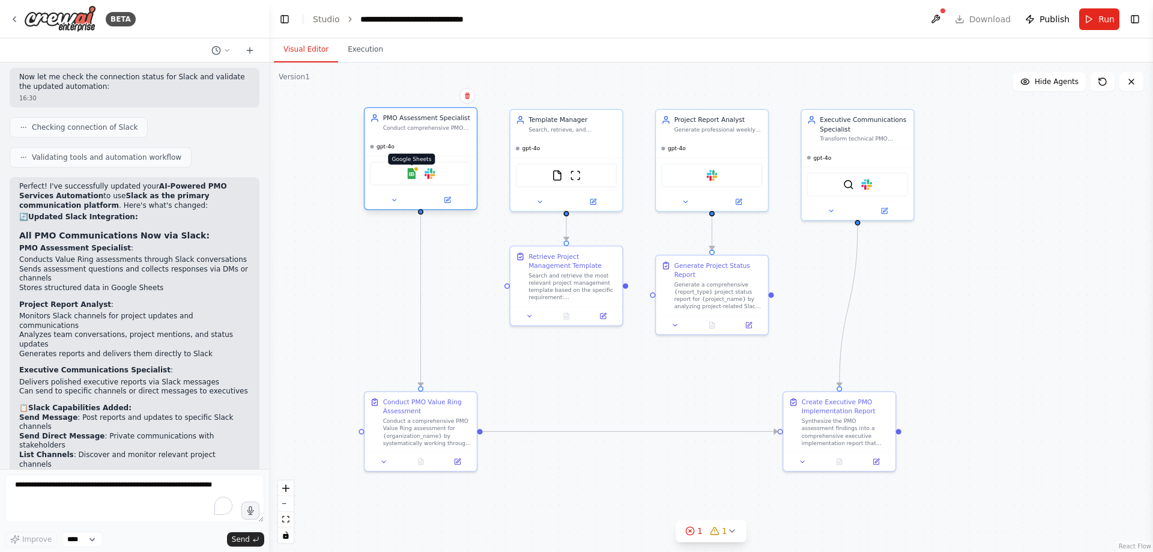
click at [407, 176] on img at bounding box center [411, 173] width 11 height 11
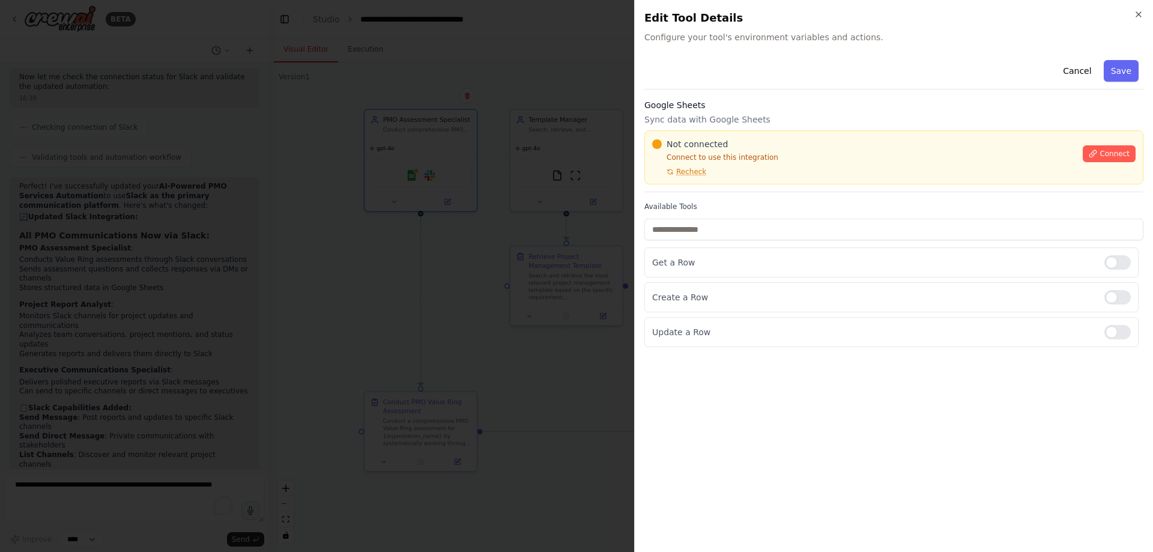
click at [387, 283] on div at bounding box center [576, 276] width 1153 height 552
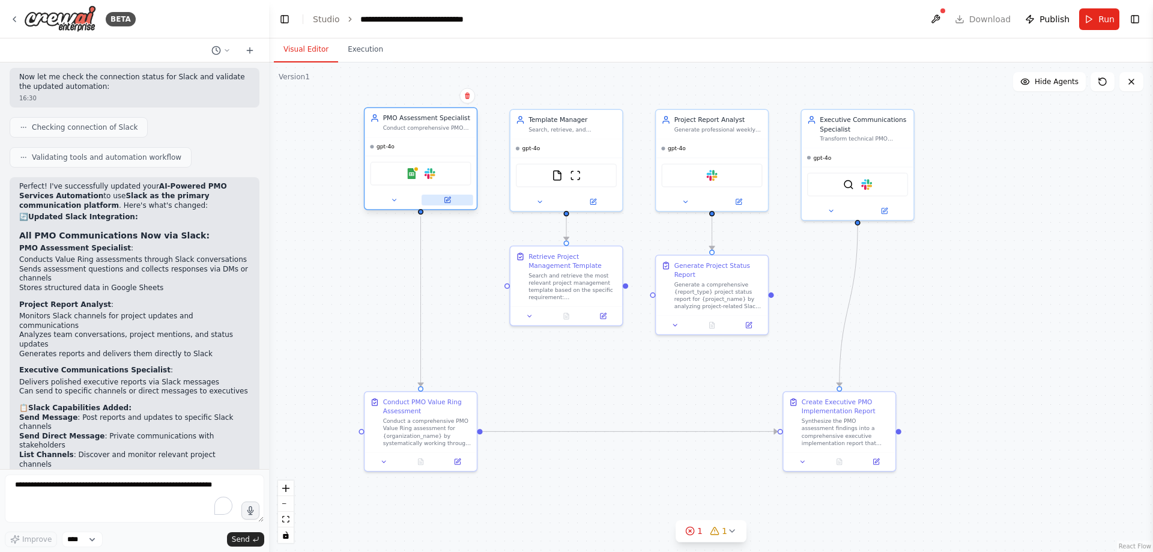
click at [448, 204] on button at bounding box center [448, 200] width 52 height 11
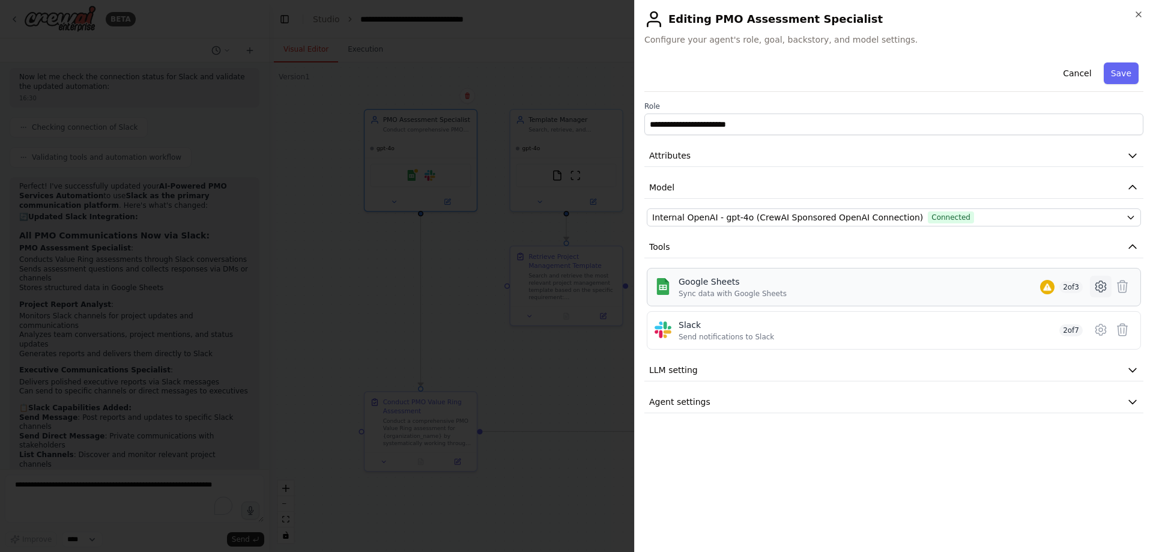
click at [1102, 287] on icon at bounding box center [1101, 286] width 14 height 14
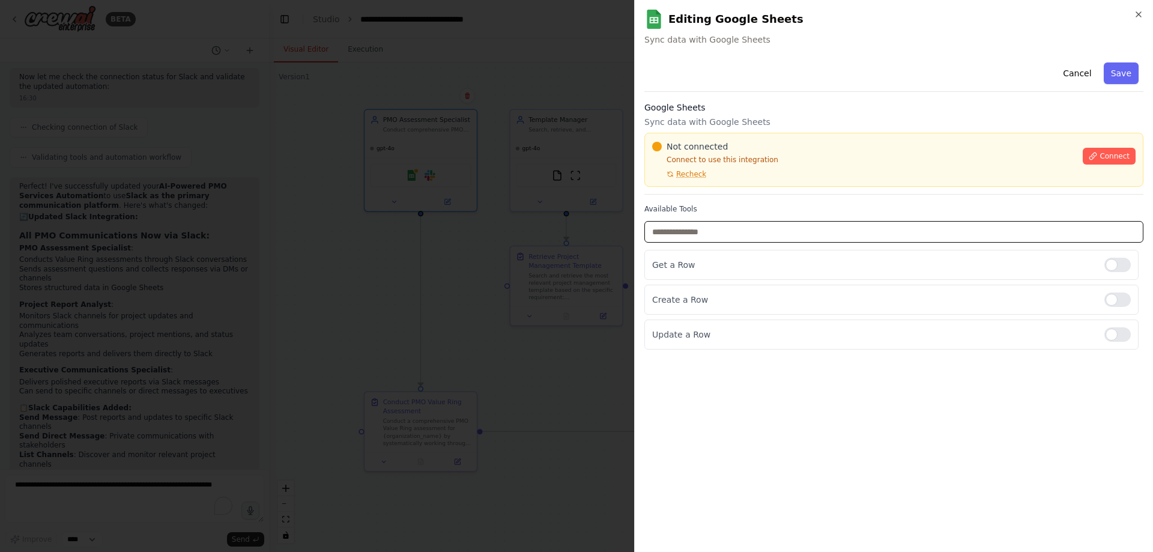
click at [777, 231] on input "text" at bounding box center [894, 232] width 499 height 22
type input "*****"
click at [832, 225] on input "*****" at bounding box center [894, 232] width 499 height 22
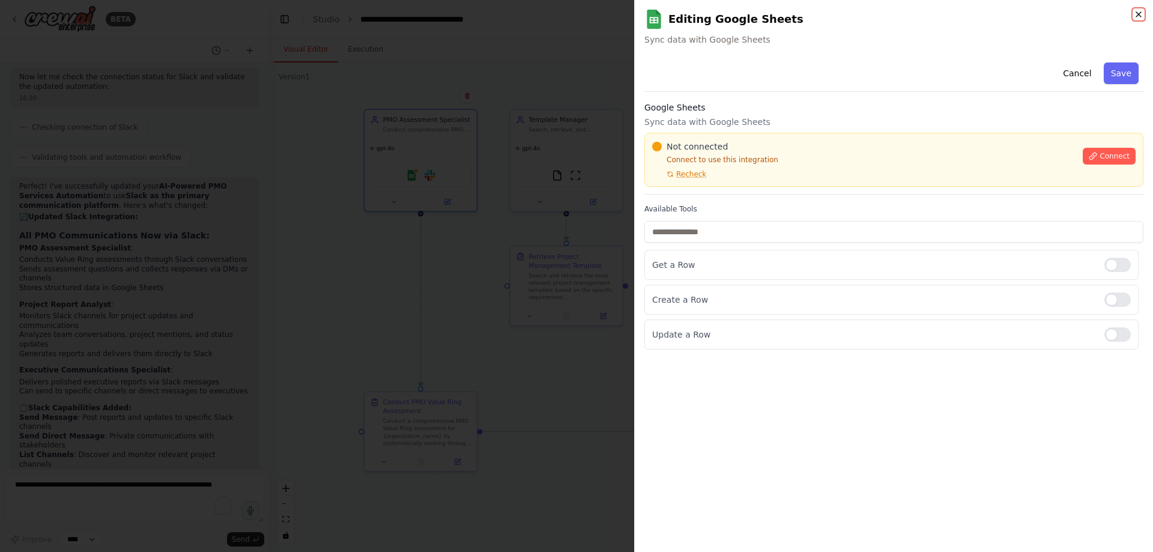
click at [1142, 14] on icon "button" at bounding box center [1139, 15] width 10 height 10
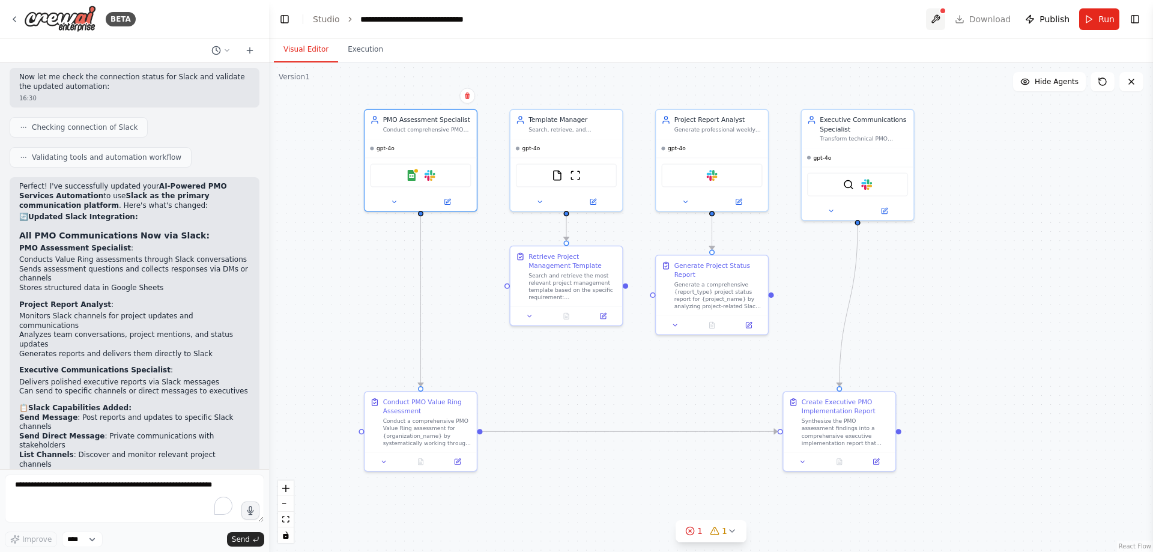
click at [945, 17] on button at bounding box center [935, 19] width 19 height 22
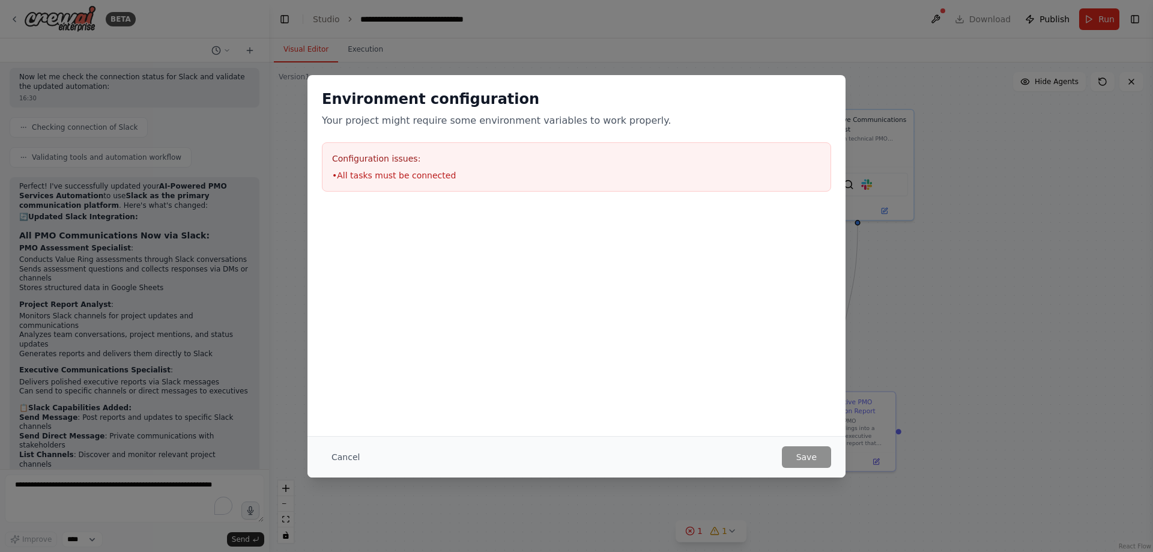
click at [395, 175] on li "• All tasks must be connected" at bounding box center [576, 175] width 489 height 12
click at [347, 452] on button "Cancel" at bounding box center [345, 457] width 47 height 22
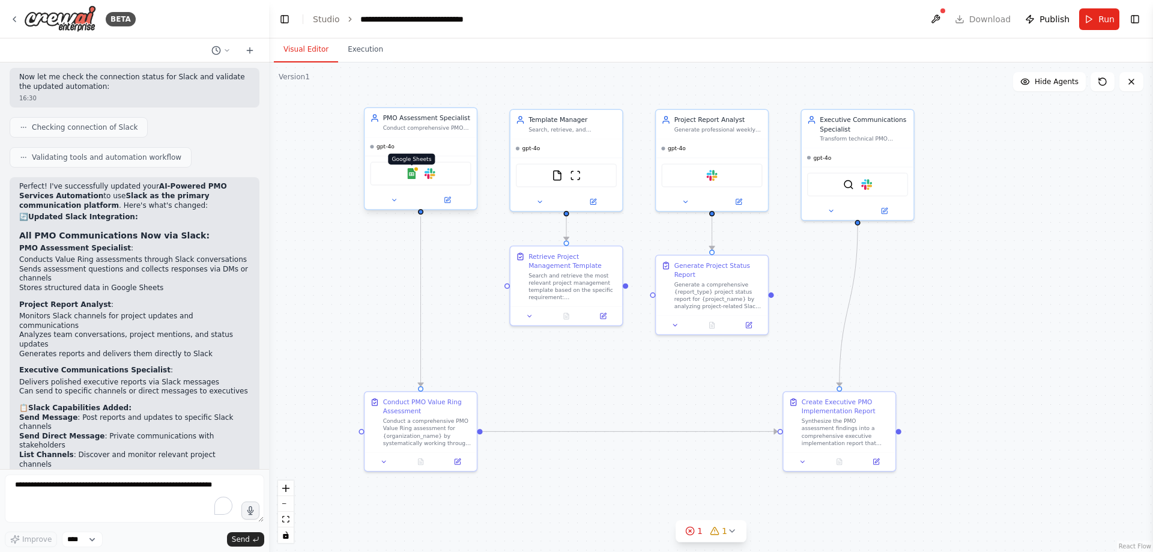
click at [410, 174] on img at bounding box center [411, 173] width 11 height 11
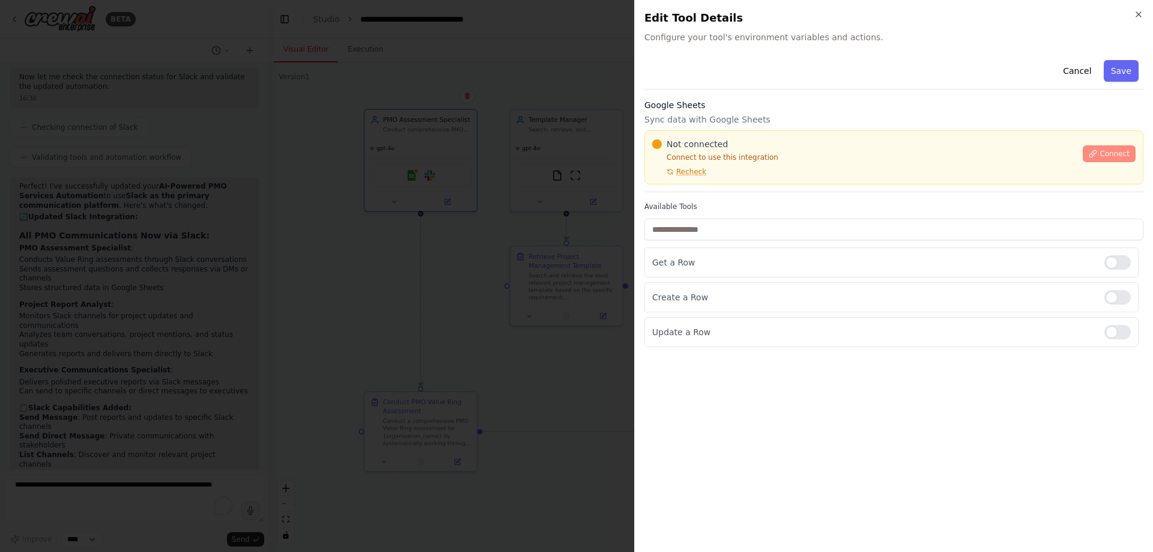
click at [1108, 151] on span "Connect" at bounding box center [1115, 154] width 30 height 10
click at [676, 178] on div "Not connected Connect to use this integration Recheck Connect" at bounding box center [894, 157] width 499 height 54
click at [684, 174] on span "Recheck" at bounding box center [691, 172] width 30 height 10
click at [689, 175] on span "Recheck" at bounding box center [691, 172] width 30 height 10
click at [587, 118] on div at bounding box center [576, 276] width 1153 height 552
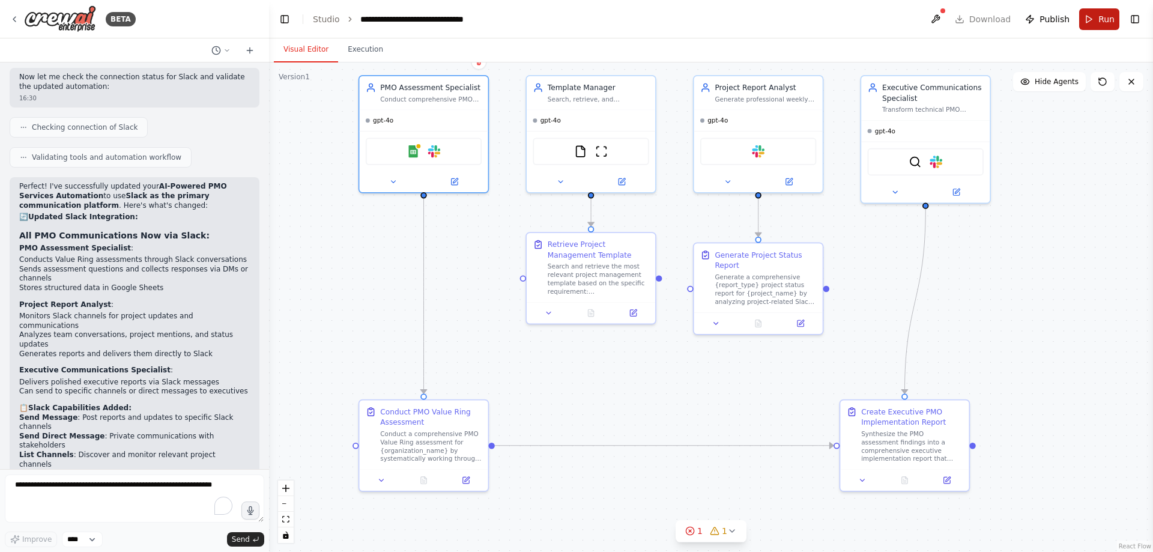
click at [1101, 19] on span "Run" at bounding box center [1107, 19] width 16 height 12
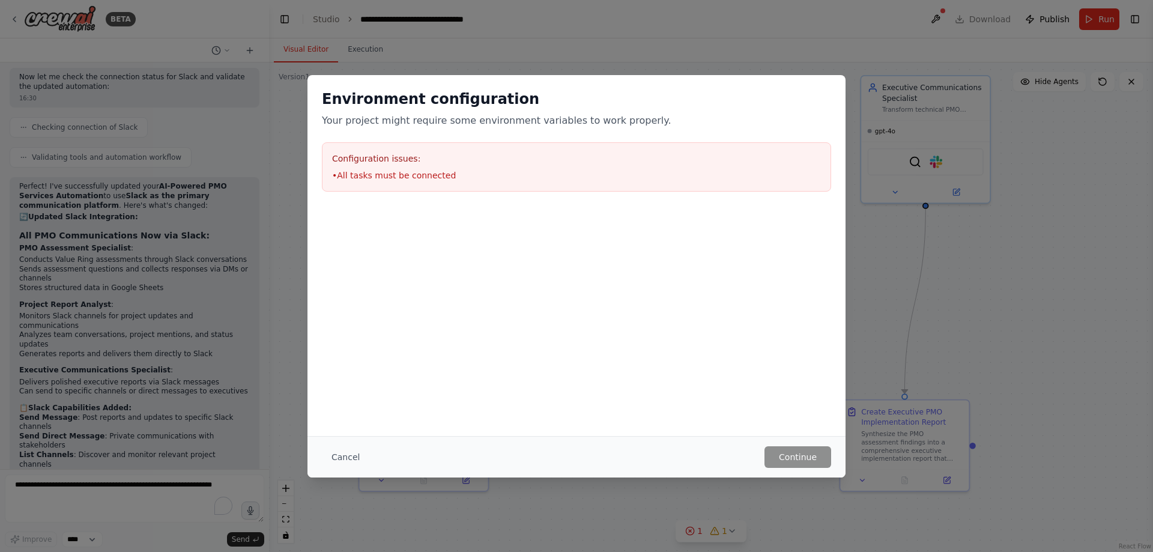
click at [387, 178] on li "• All tasks must be connected" at bounding box center [576, 175] width 489 height 12
click at [330, 450] on button "Cancel" at bounding box center [345, 457] width 47 height 22
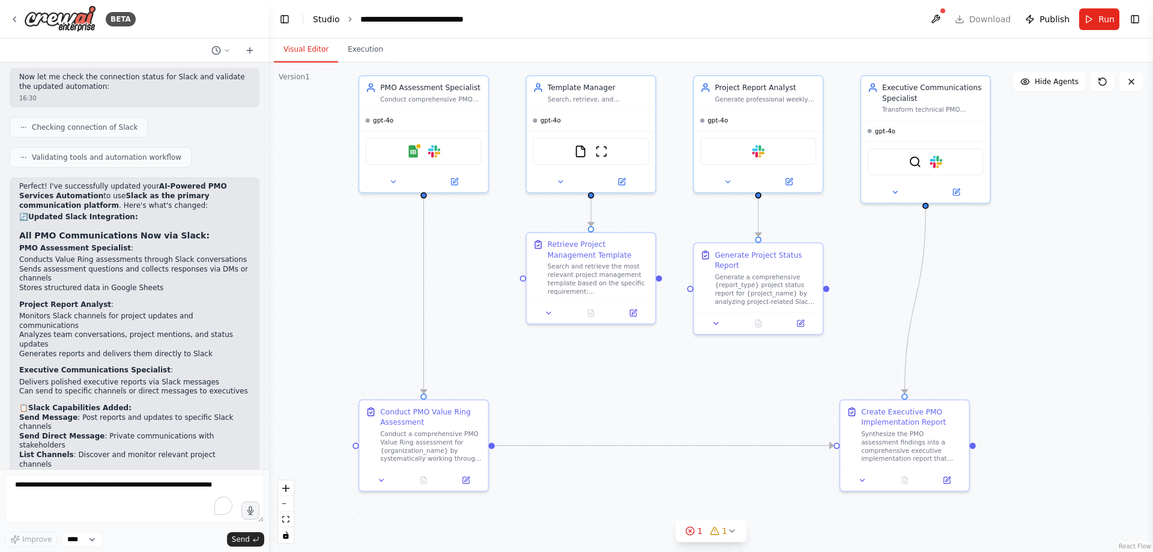
click at [324, 21] on link "Studio" at bounding box center [326, 19] width 27 height 10
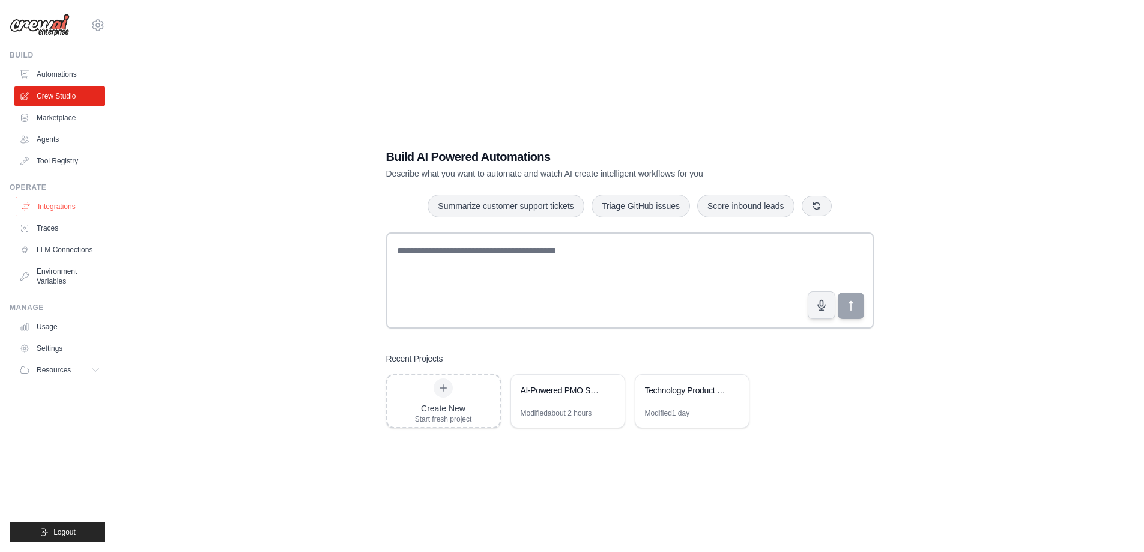
click at [55, 202] on link "Integrations" at bounding box center [61, 206] width 91 height 19
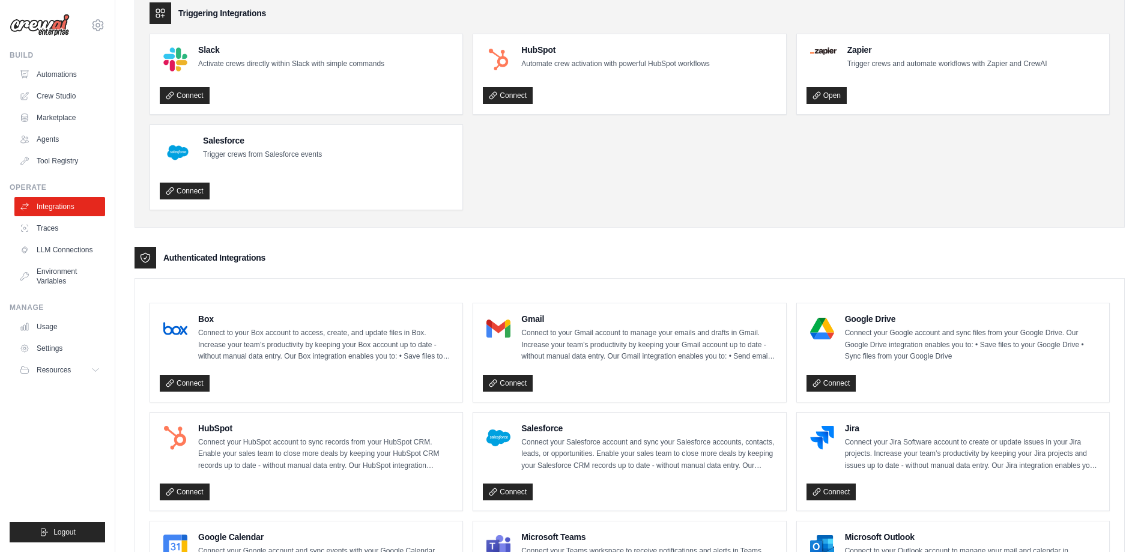
scroll to position [51, 0]
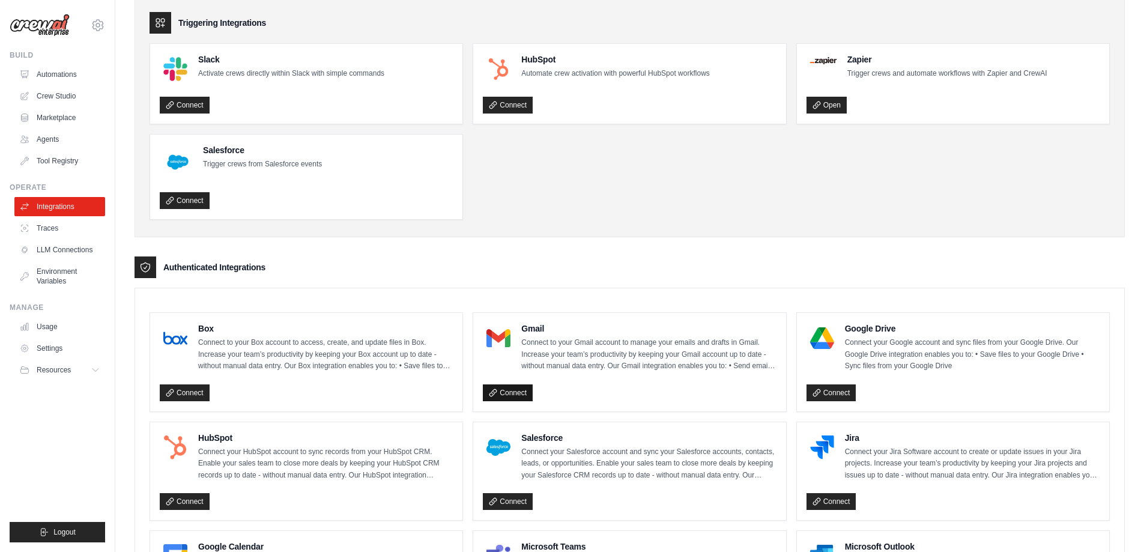
click at [514, 392] on link "Connect" at bounding box center [508, 392] width 50 height 17
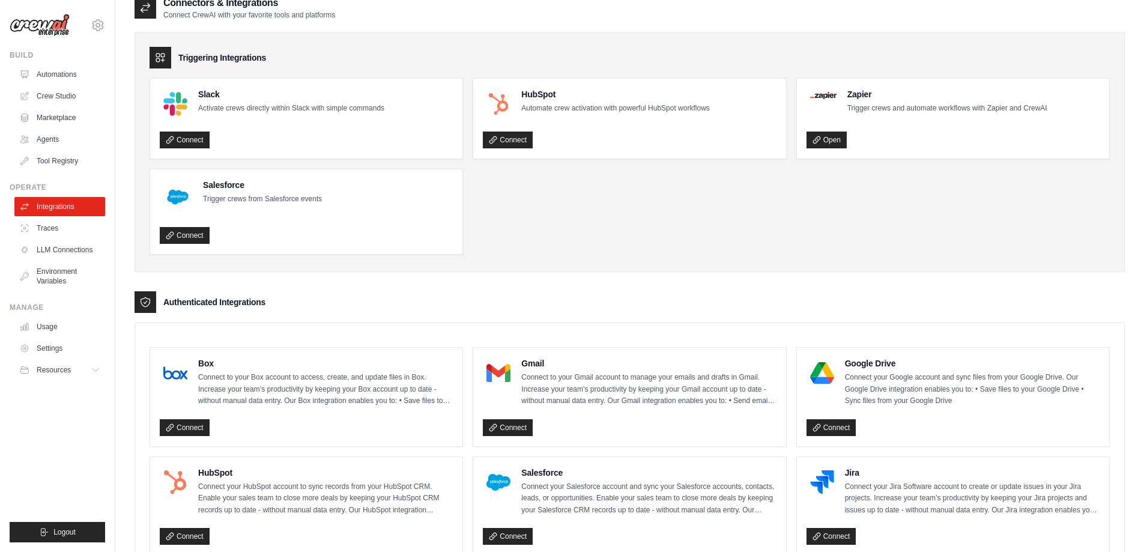
scroll to position [0, 0]
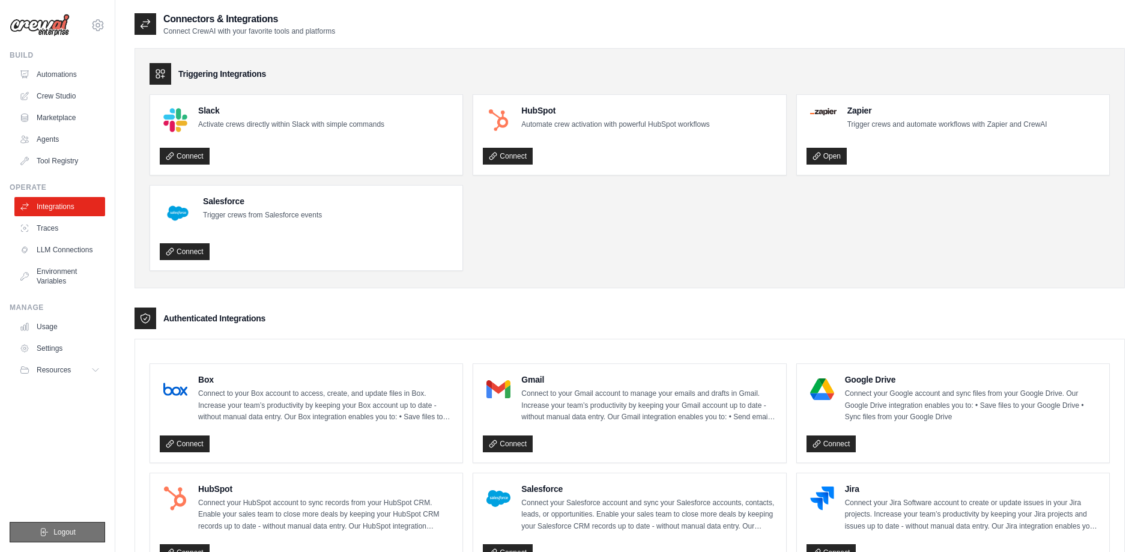
click at [53, 529] on span "Logout" at bounding box center [64, 532] width 22 height 10
